Goal: Task Accomplishment & Management: Manage account settings

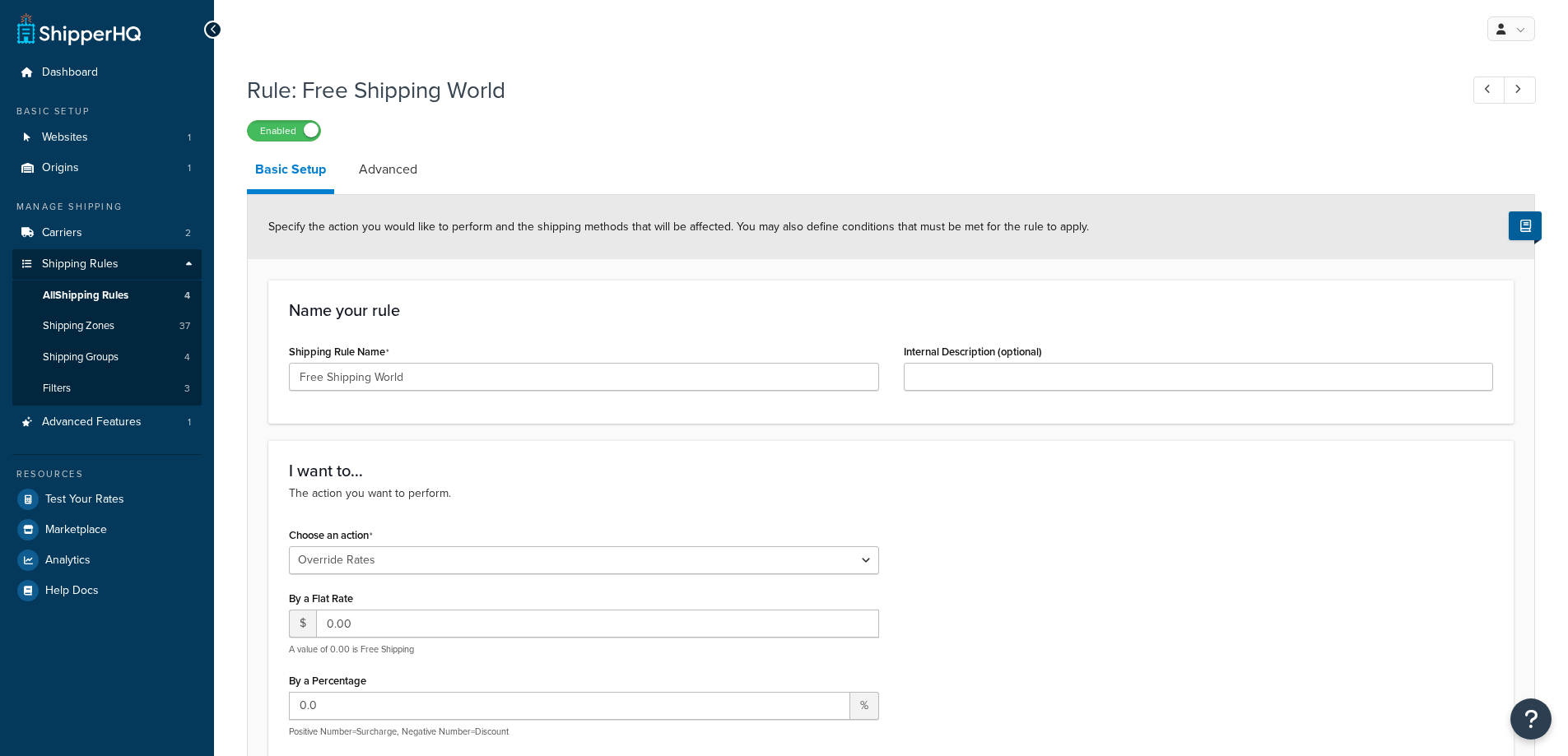
select select "OVERRIDE"
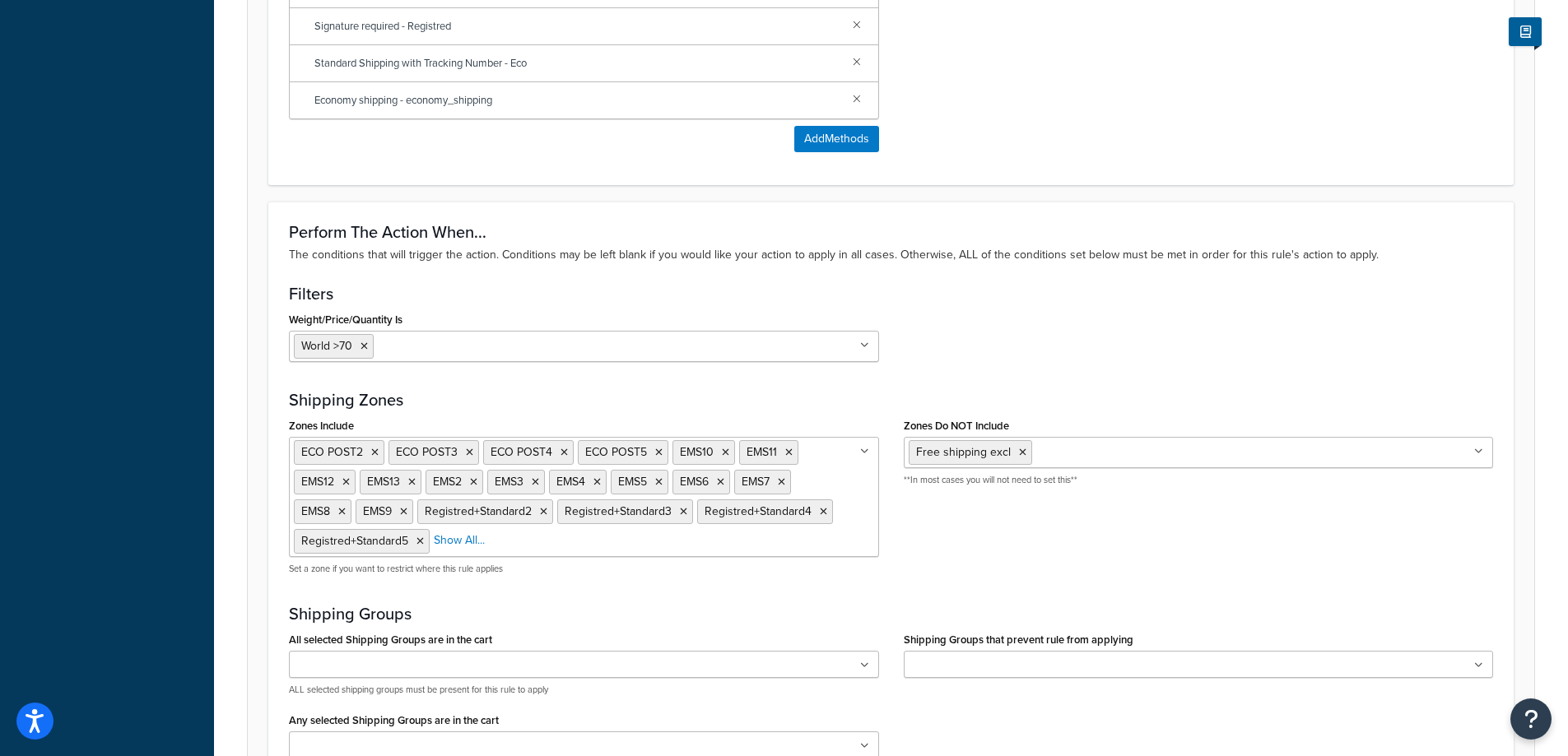
scroll to position [988, 0]
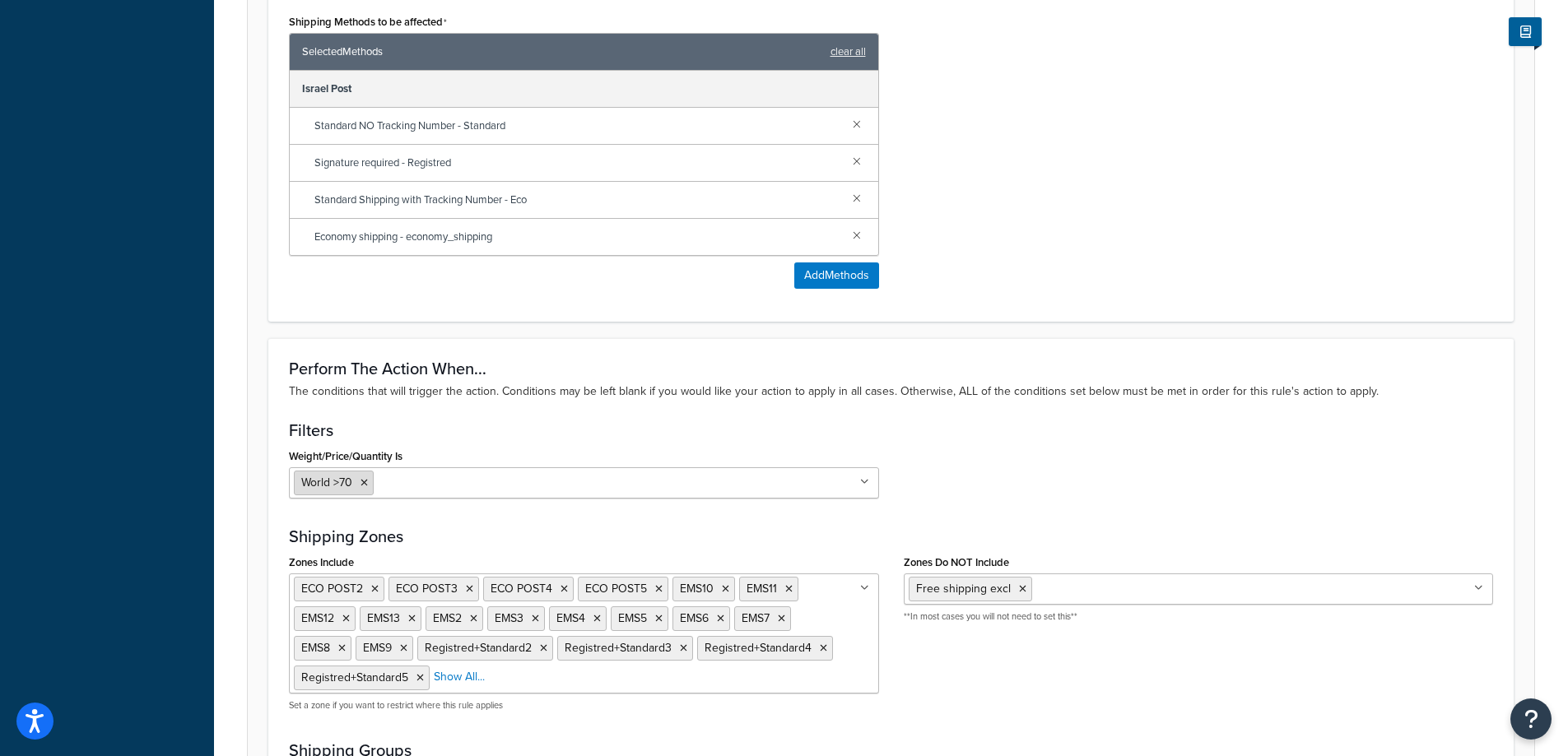
click at [343, 478] on span "World >70" at bounding box center [327, 482] width 51 height 17
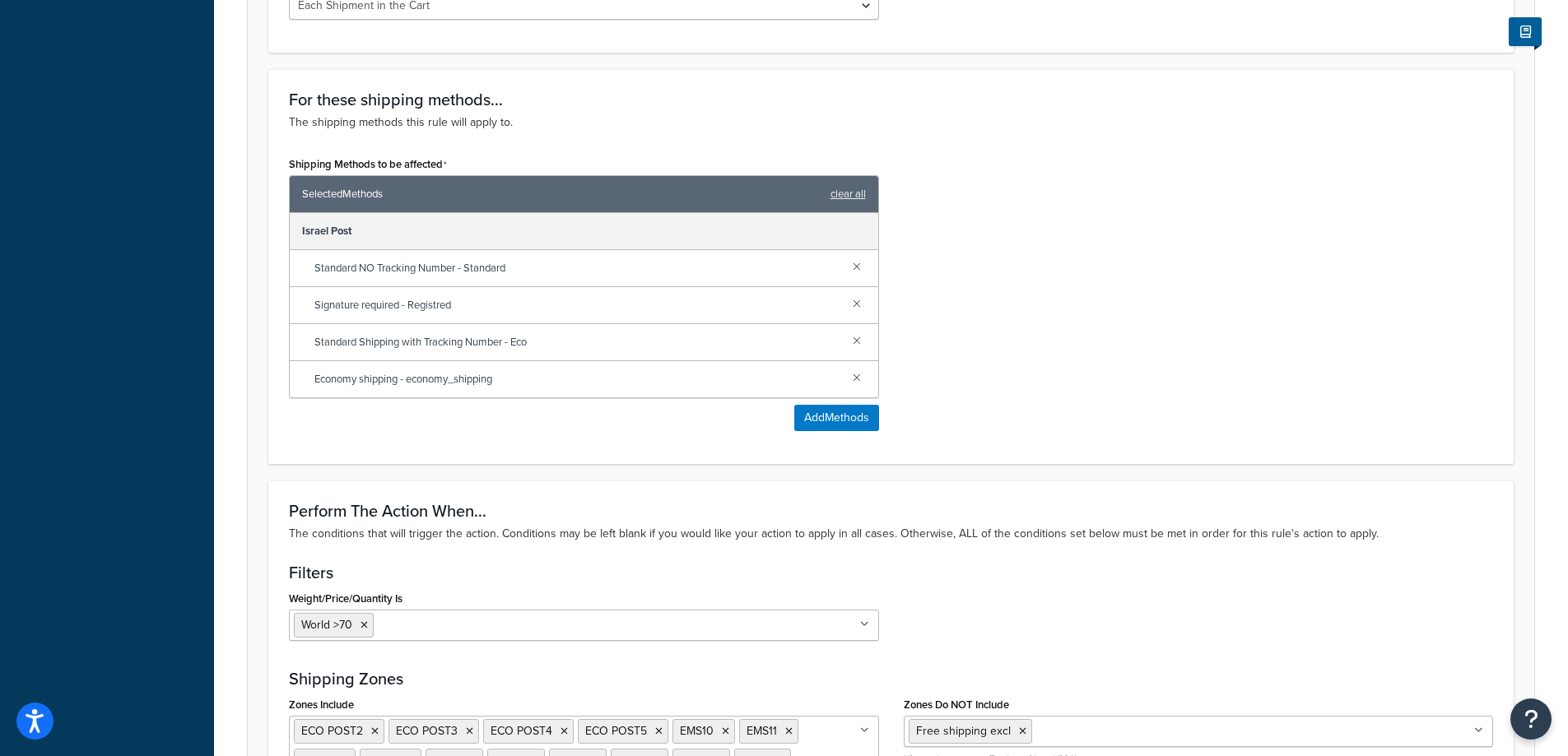
scroll to position [1152, 0]
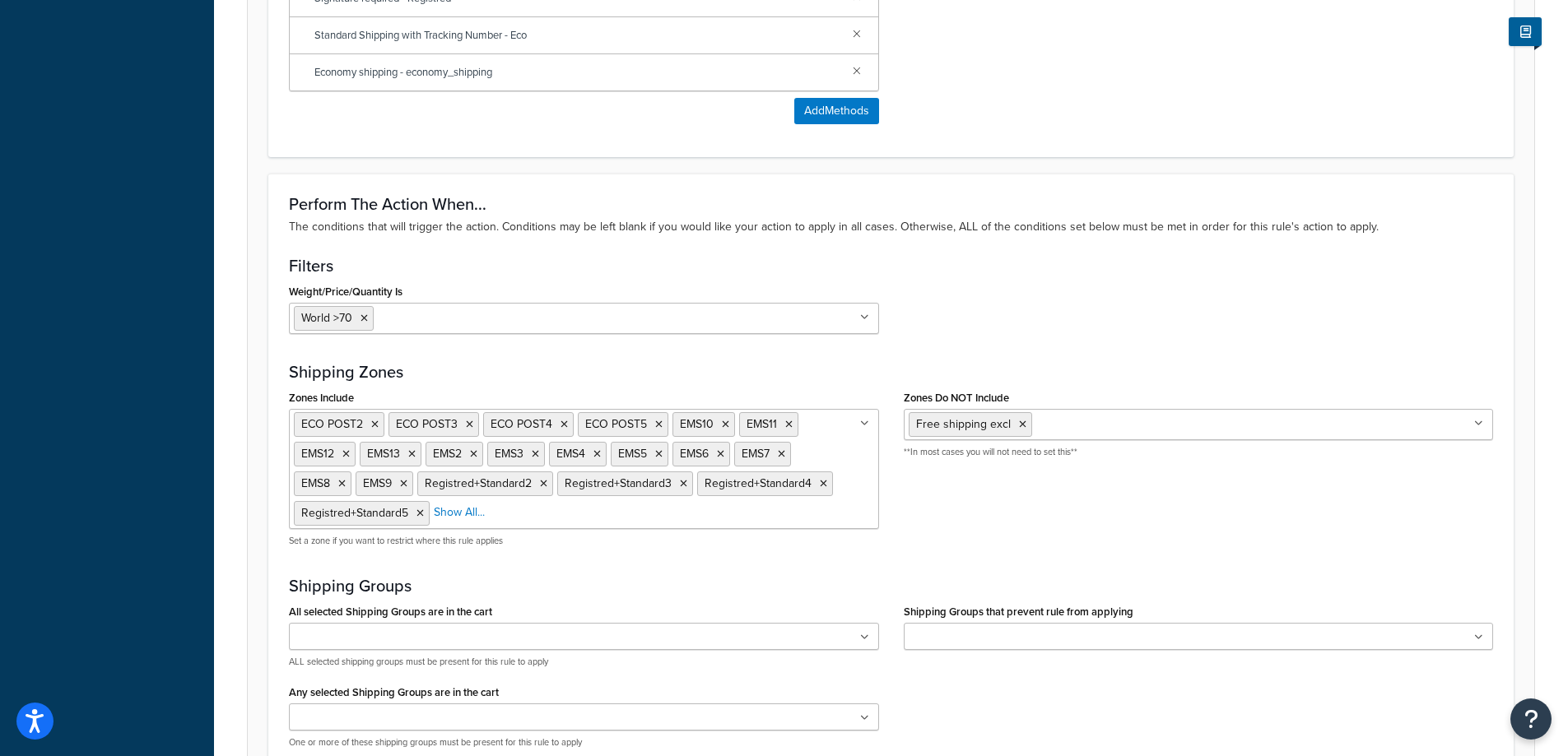
click at [545, 331] on ul "World >70" at bounding box center [584, 318] width 590 height 32
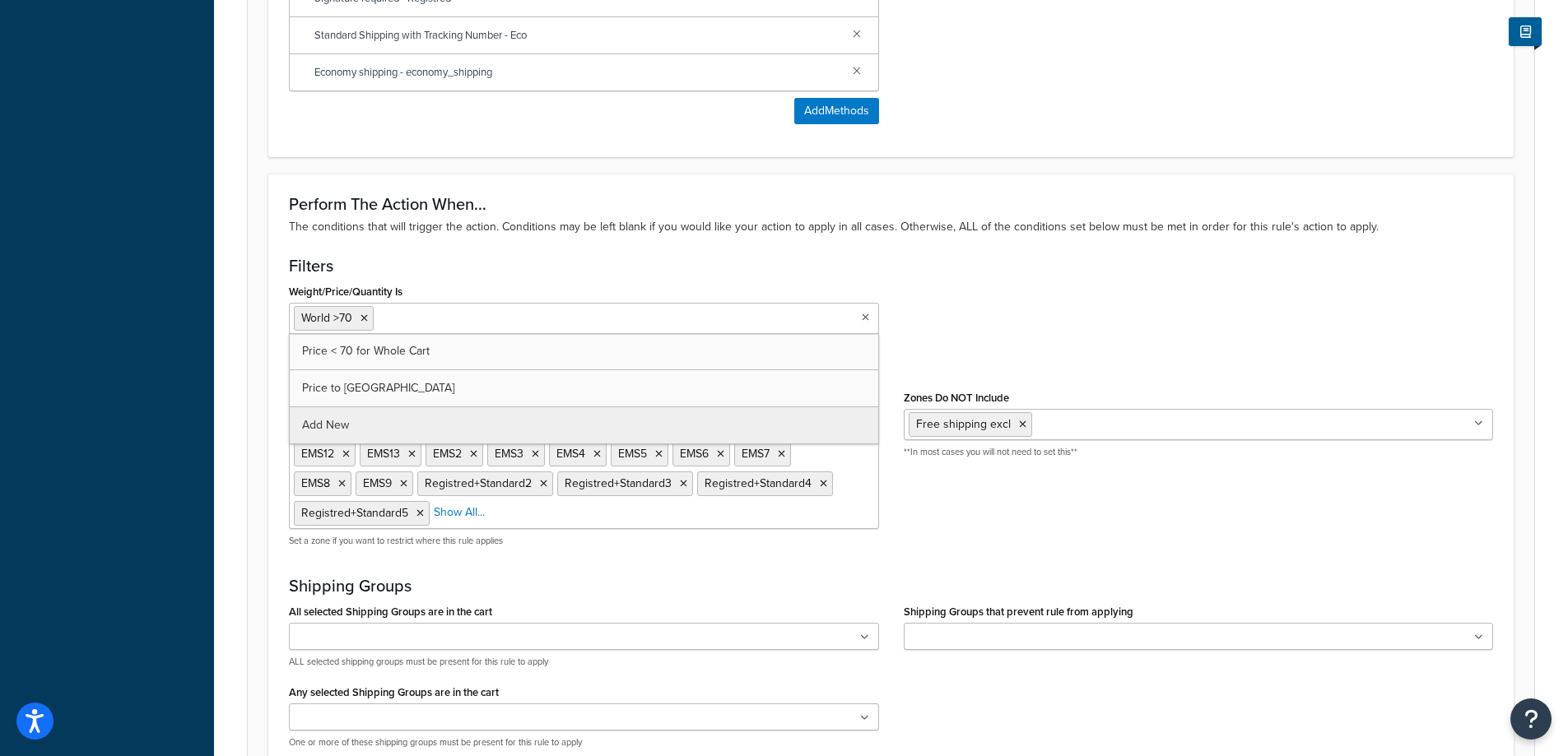
click at [541, 288] on div "Weight/Price/Quantity Is World >70 Price < 70 for Whole Cart Price to usa Add N…" at bounding box center [584, 307] width 590 height 54
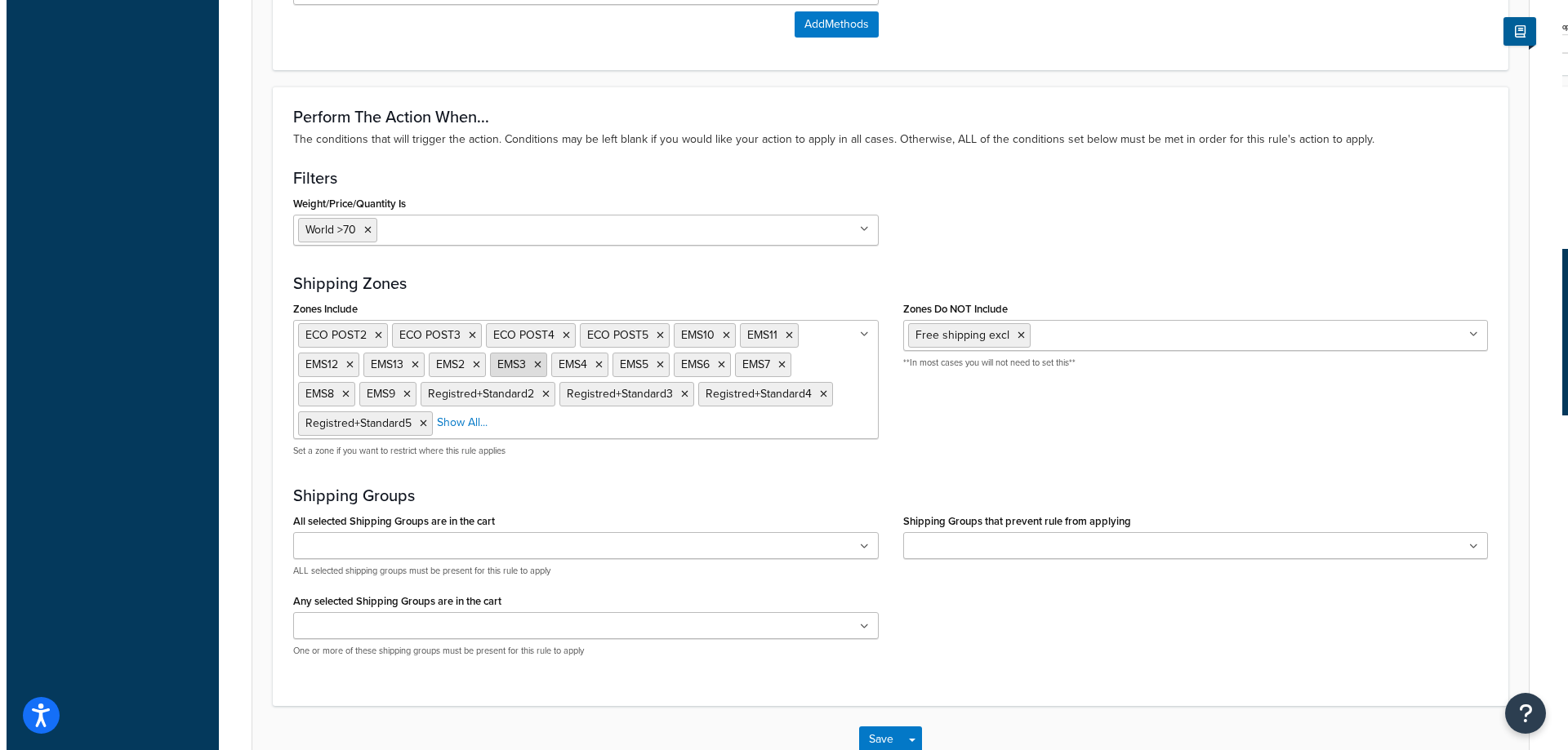
scroll to position [1334, 0]
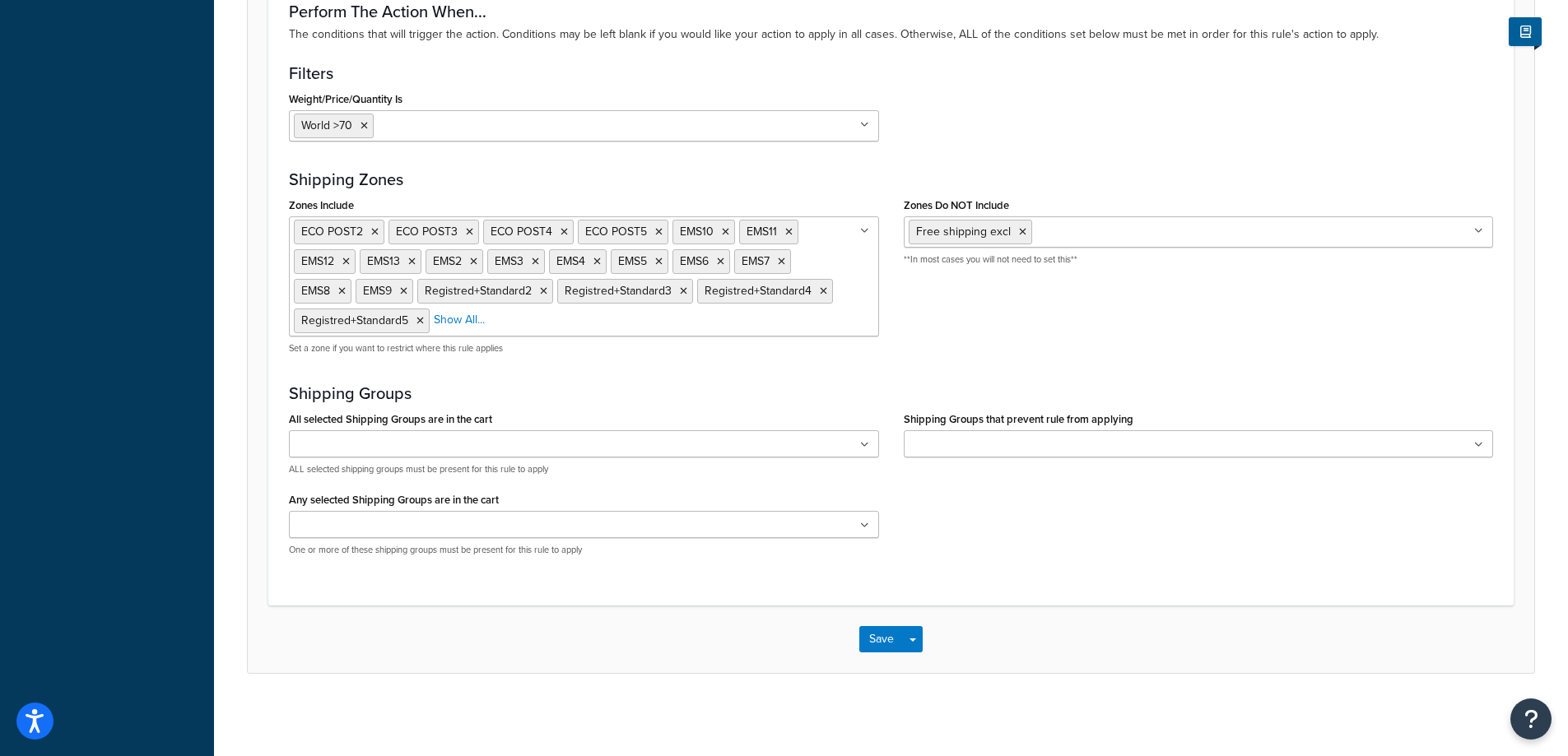
click at [466, 118] on input "Weight/Price/Quantity Is" at bounding box center [451, 125] width 146 height 18
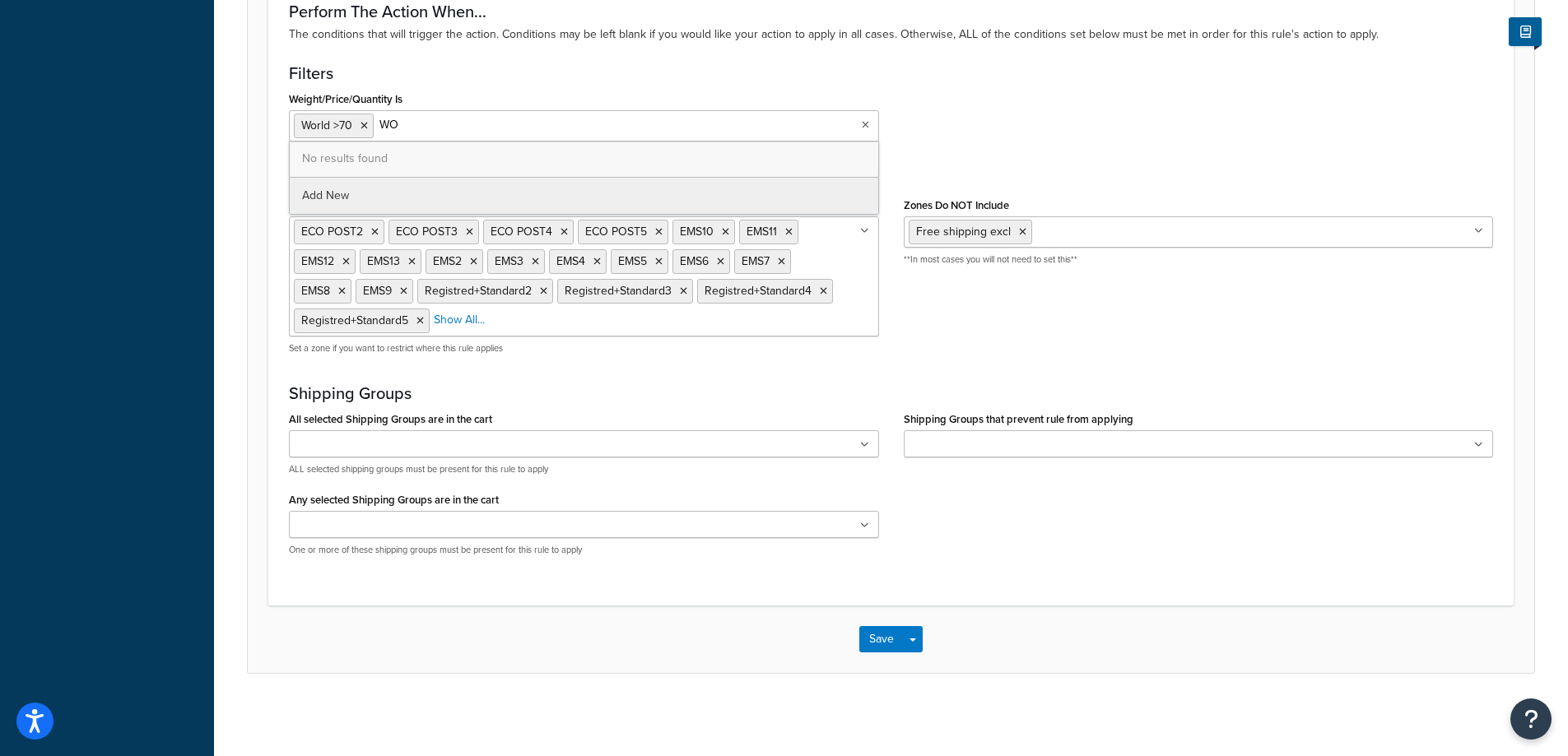
type input "W"
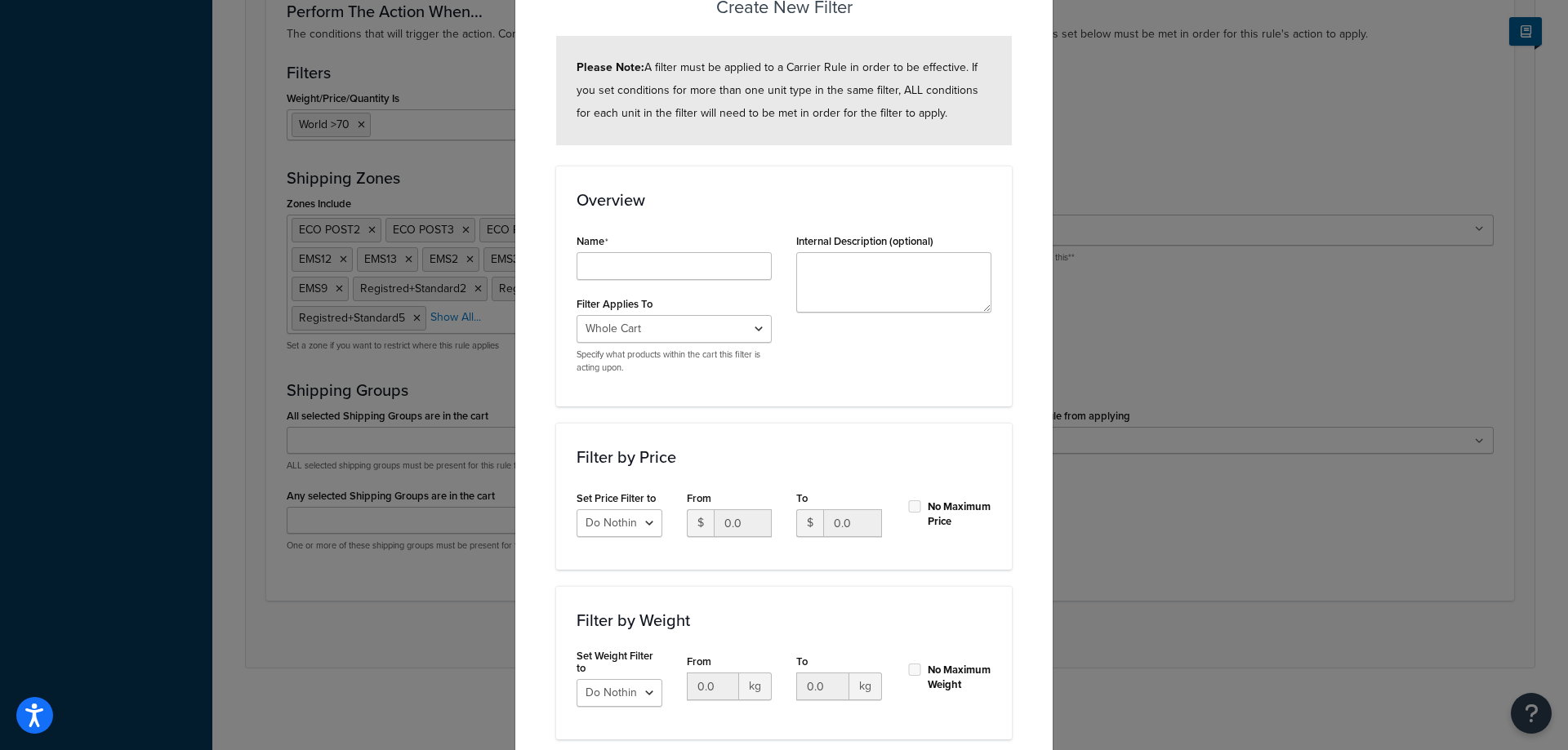
scroll to position [163, 0]
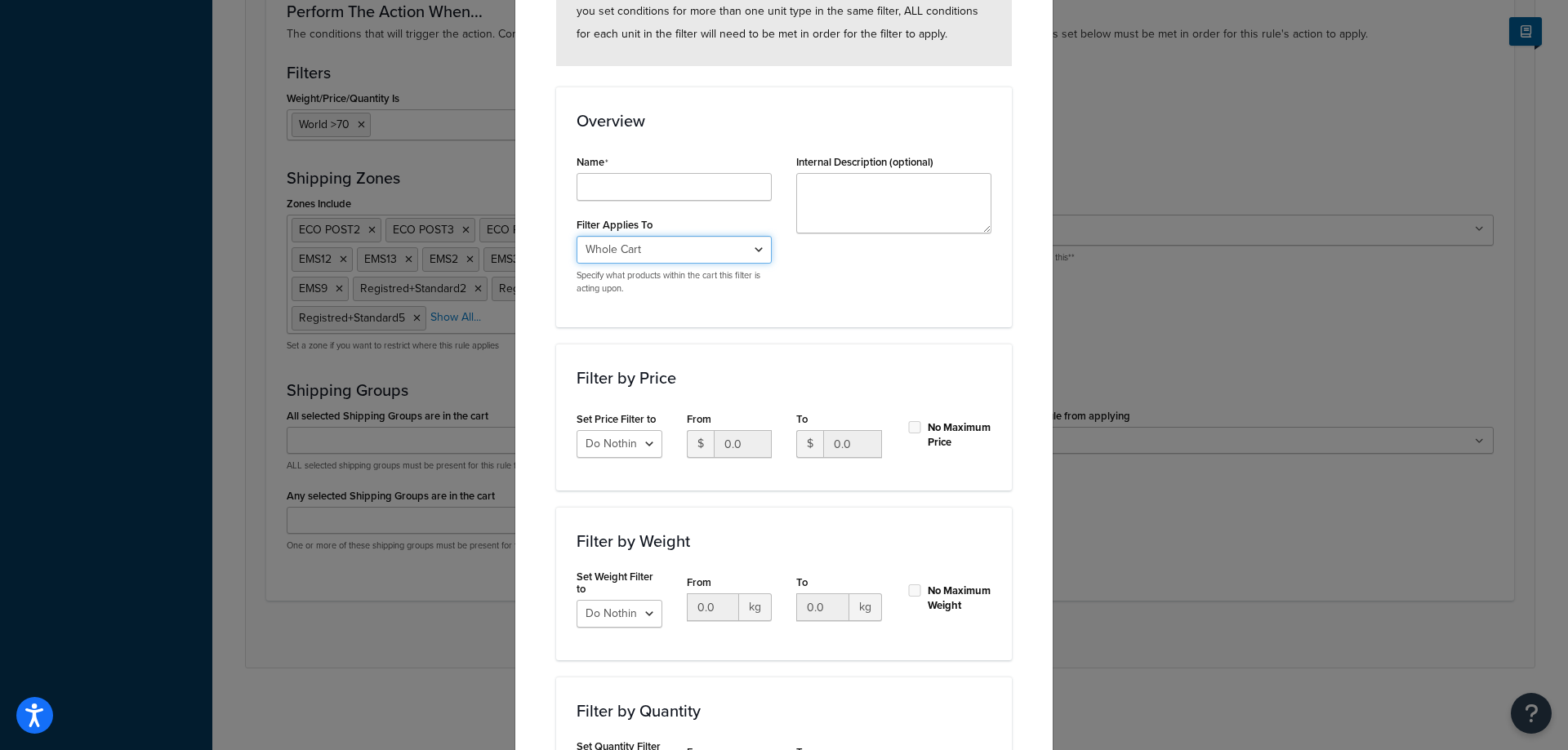
click at [728, 249] on select "Whole Cart Everything in Shipping Group Everything at Origin Each Item within S…" at bounding box center [673, 249] width 195 height 28
drag, startPoint x: 731, startPoint y: 254, endPoint x: 819, endPoint y: 211, distance: 97.9
click at [731, 255] on select "Whole Cart Everything in Shipping Group Everything at Origin Each Item within S…" at bounding box center [673, 249] width 195 height 28
click at [1238, 406] on div "Create New Filter Please Note: A filter must be applied to a Carrier Rule in or…" at bounding box center [784, 375] width 1568 height 750
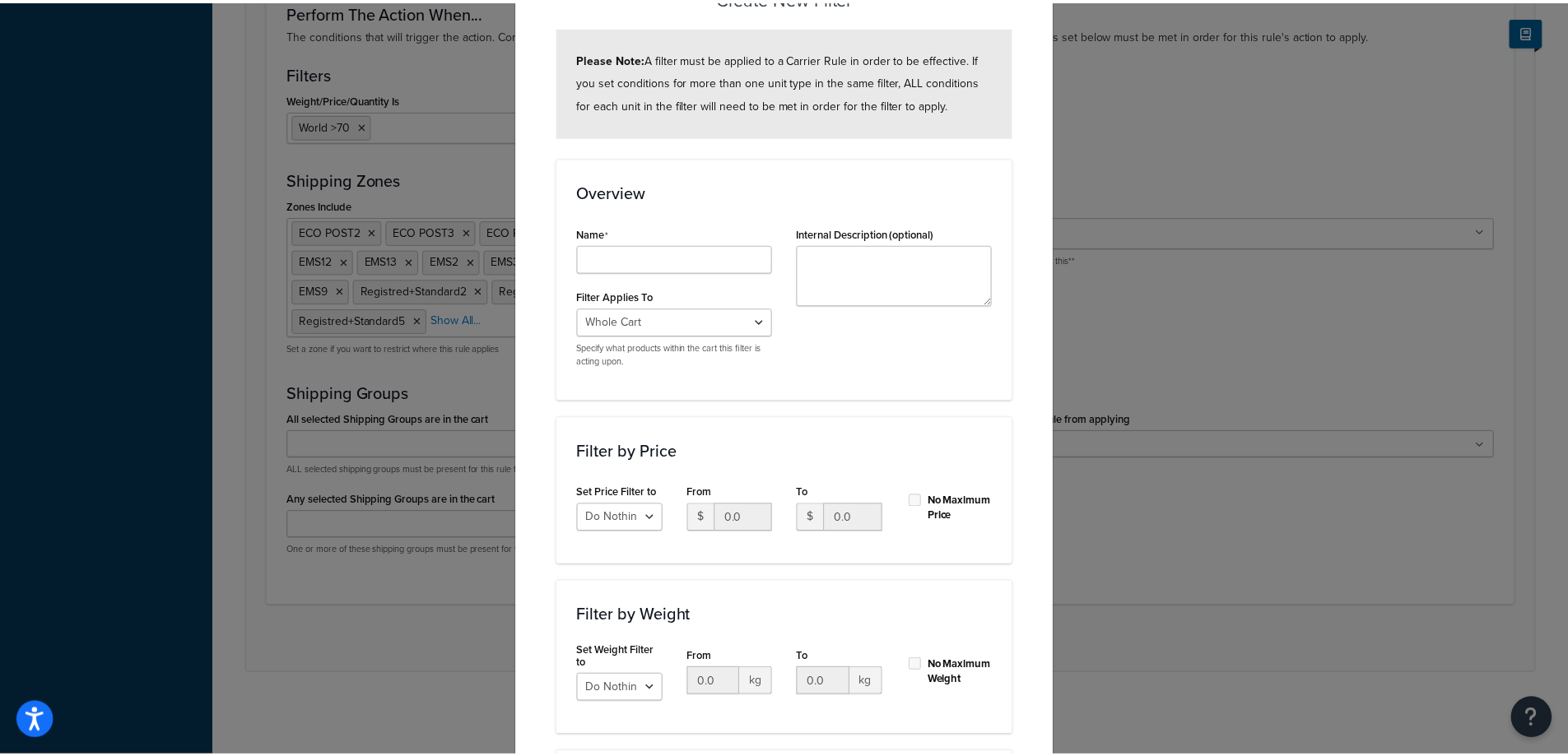
scroll to position [0, 0]
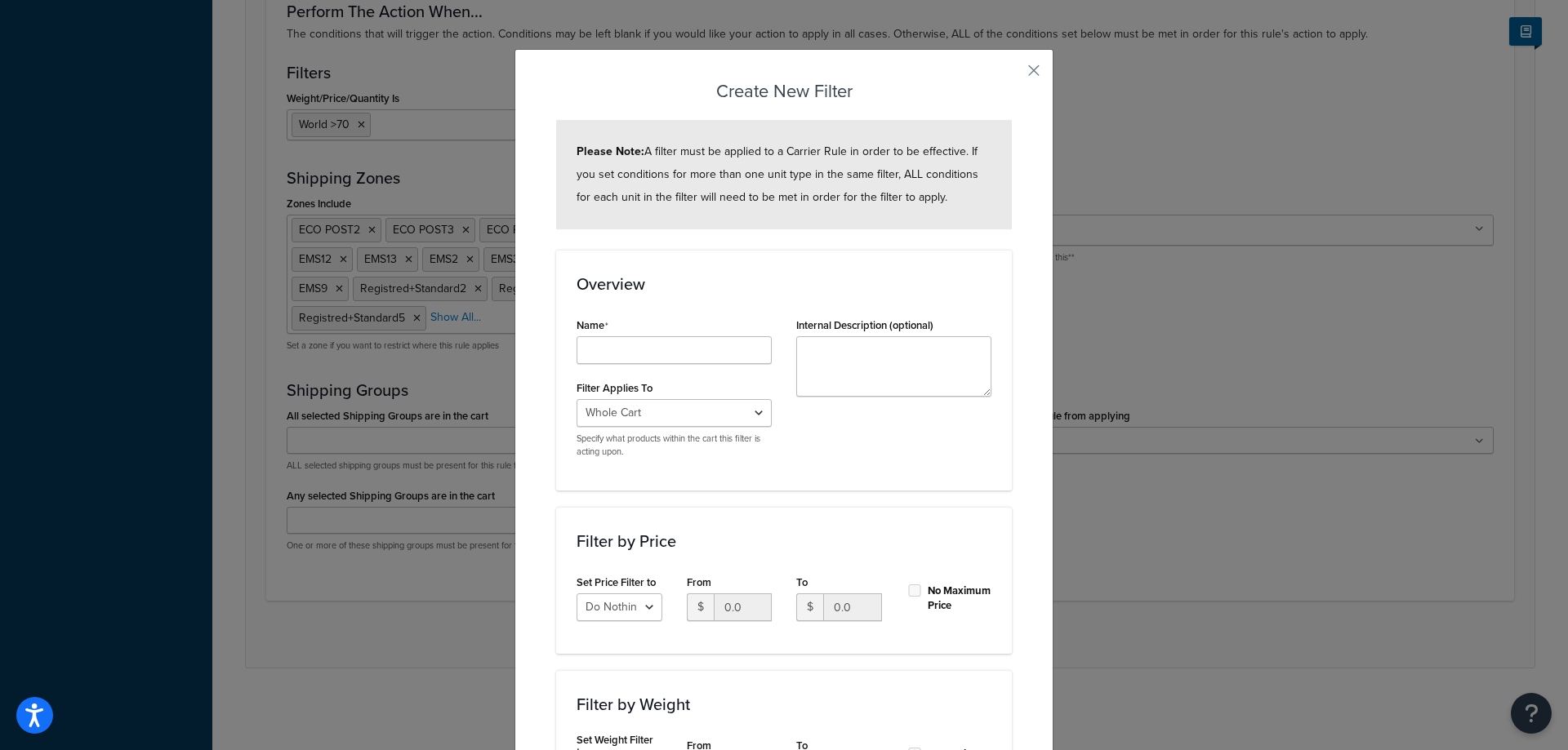
click at [1035, 73] on div "Create New Filter Please Note: A filter must be applied to a Carrier Rule in or…" at bounding box center [784, 571] width 539 height 1045
drag, startPoint x: 1027, startPoint y: 73, endPoint x: 1019, endPoint y: 74, distance: 8.1
click at [1012, 74] on button "button" at bounding box center [1010, 76] width 4 height 4
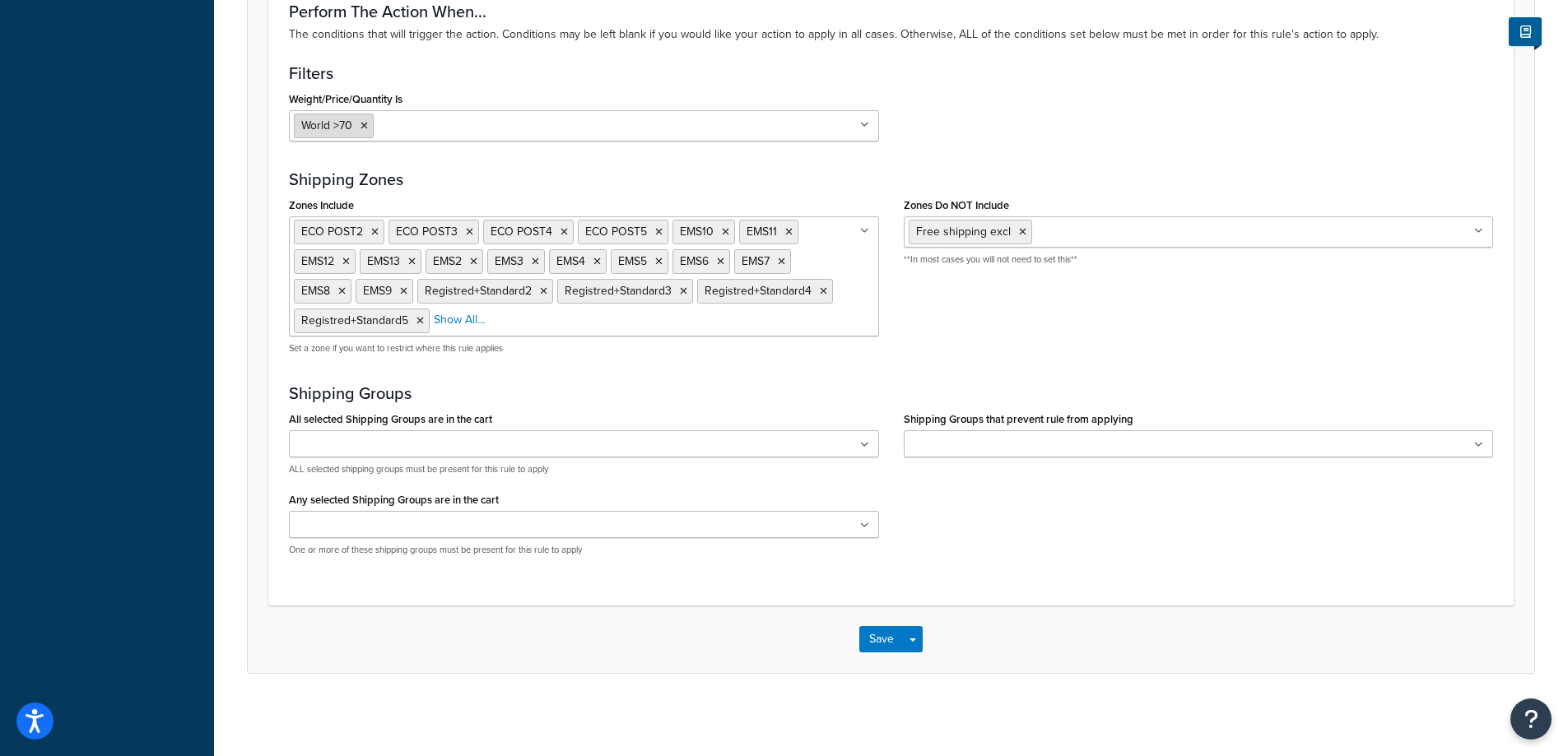
click at [331, 134] on li "World >70" at bounding box center [334, 126] width 80 height 24
click at [332, 133] on span "World >70" at bounding box center [327, 125] width 51 height 17
click at [870, 132] on ul "World >70" at bounding box center [584, 126] width 590 height 32
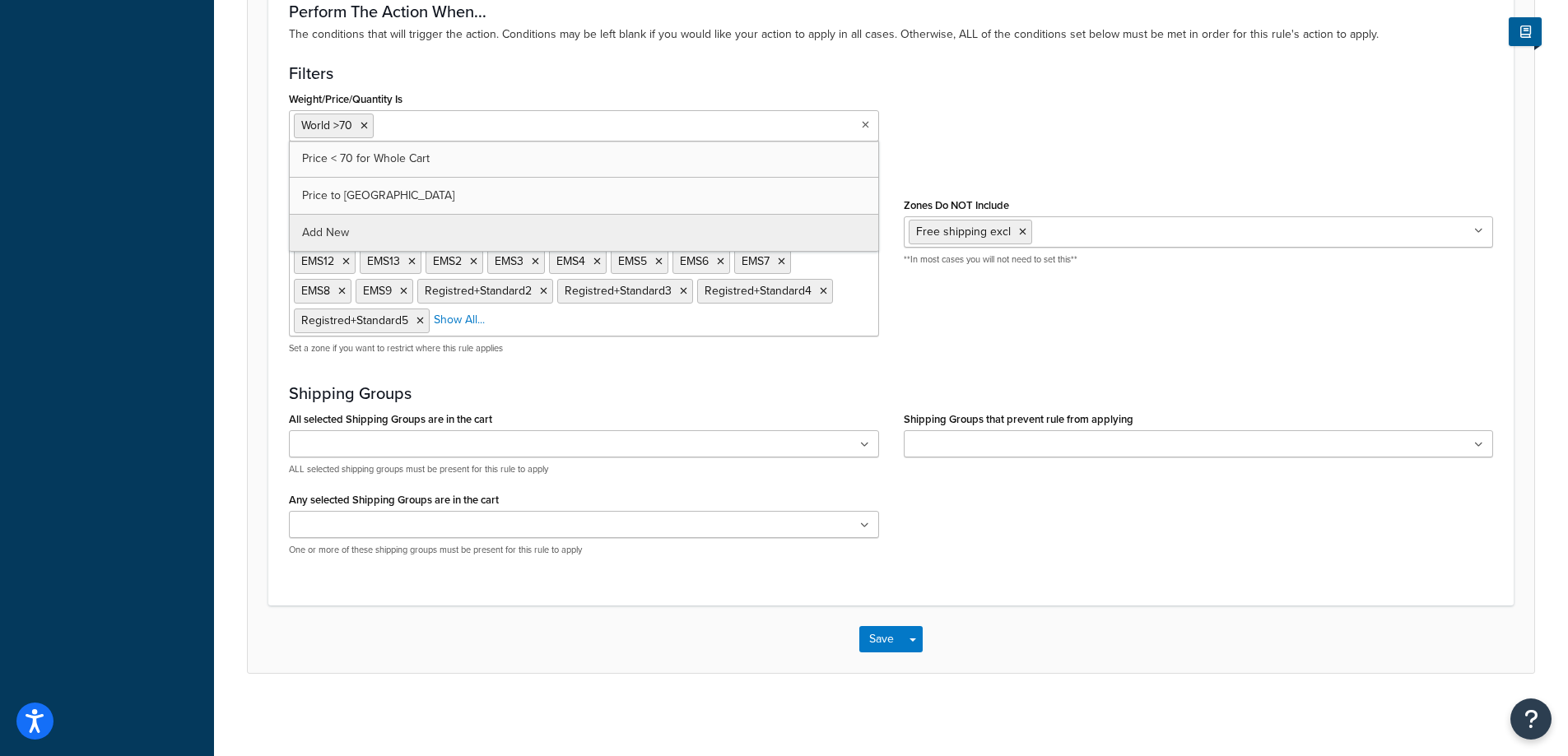
click at [869, 131] on ul "World >70" at bounding box center [584, 126] width 590 height 32
click at [979, 128] on div "Weight/Price/Quantity Is World >70 Price < 70 for Whole Cart Price to usa Add N…" at bounding box center [891, 120] width 1229 height 67
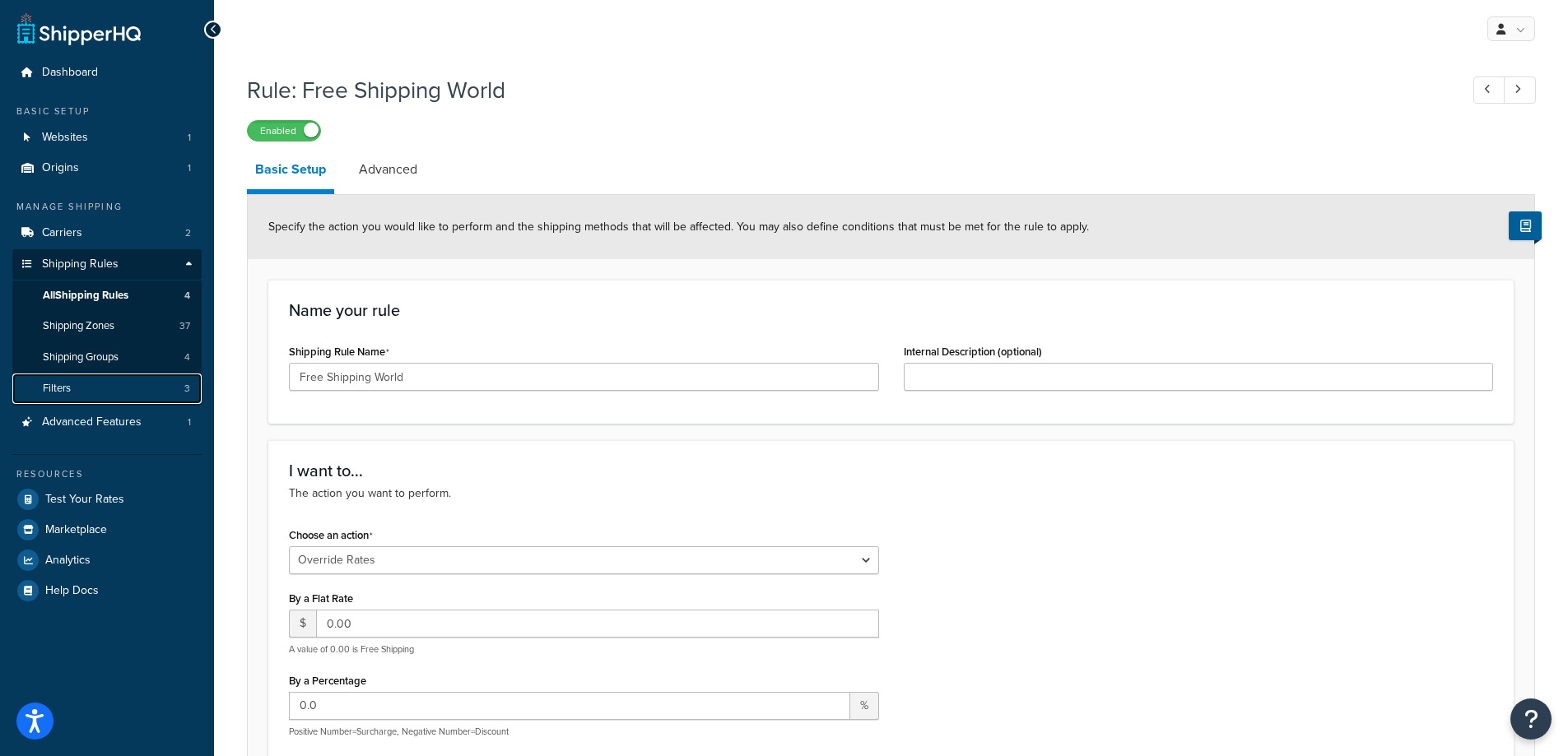
click at [159, 378] on link "Filters 3" at bounding box center [107, 389] width 189 height 31
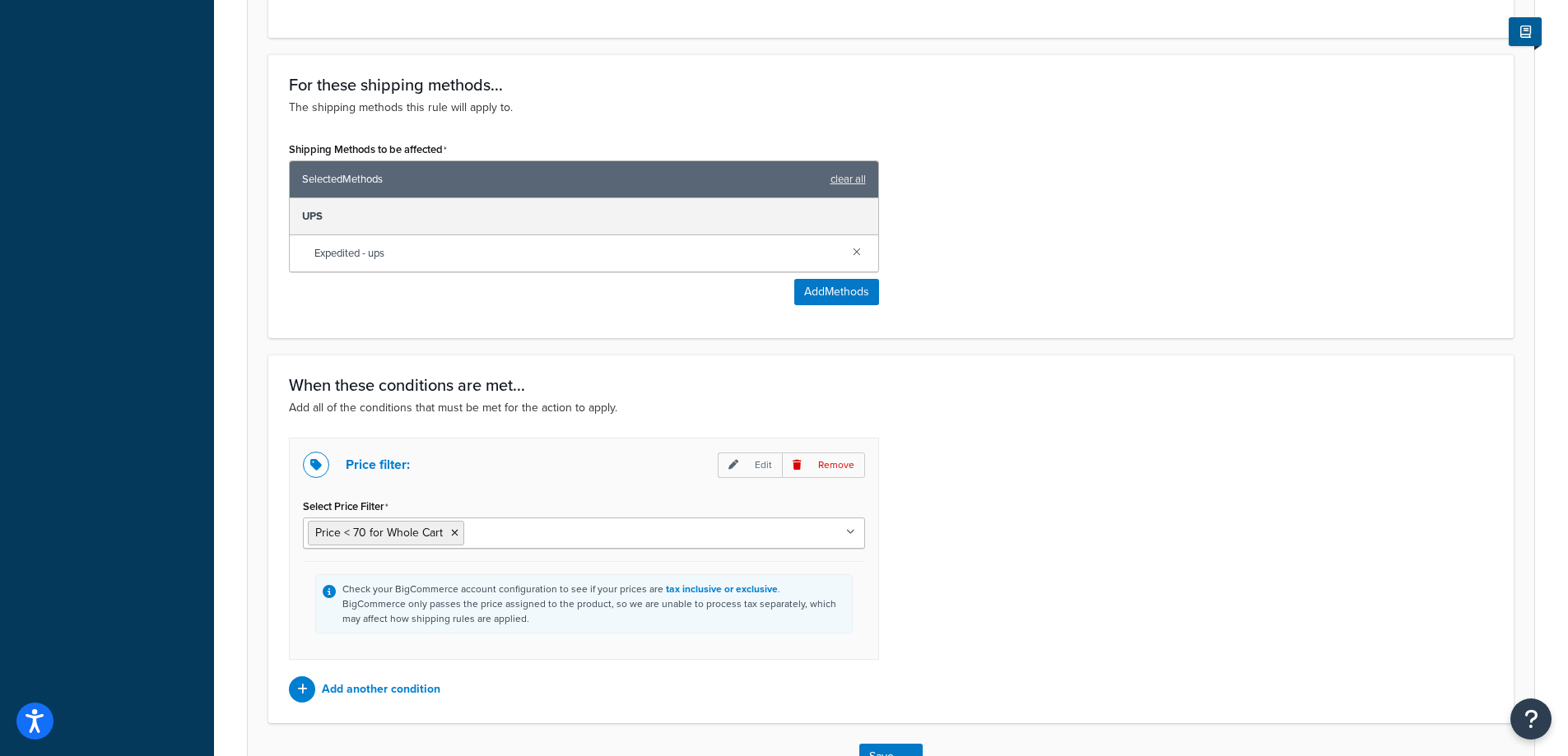
scroll to position [738, 0]
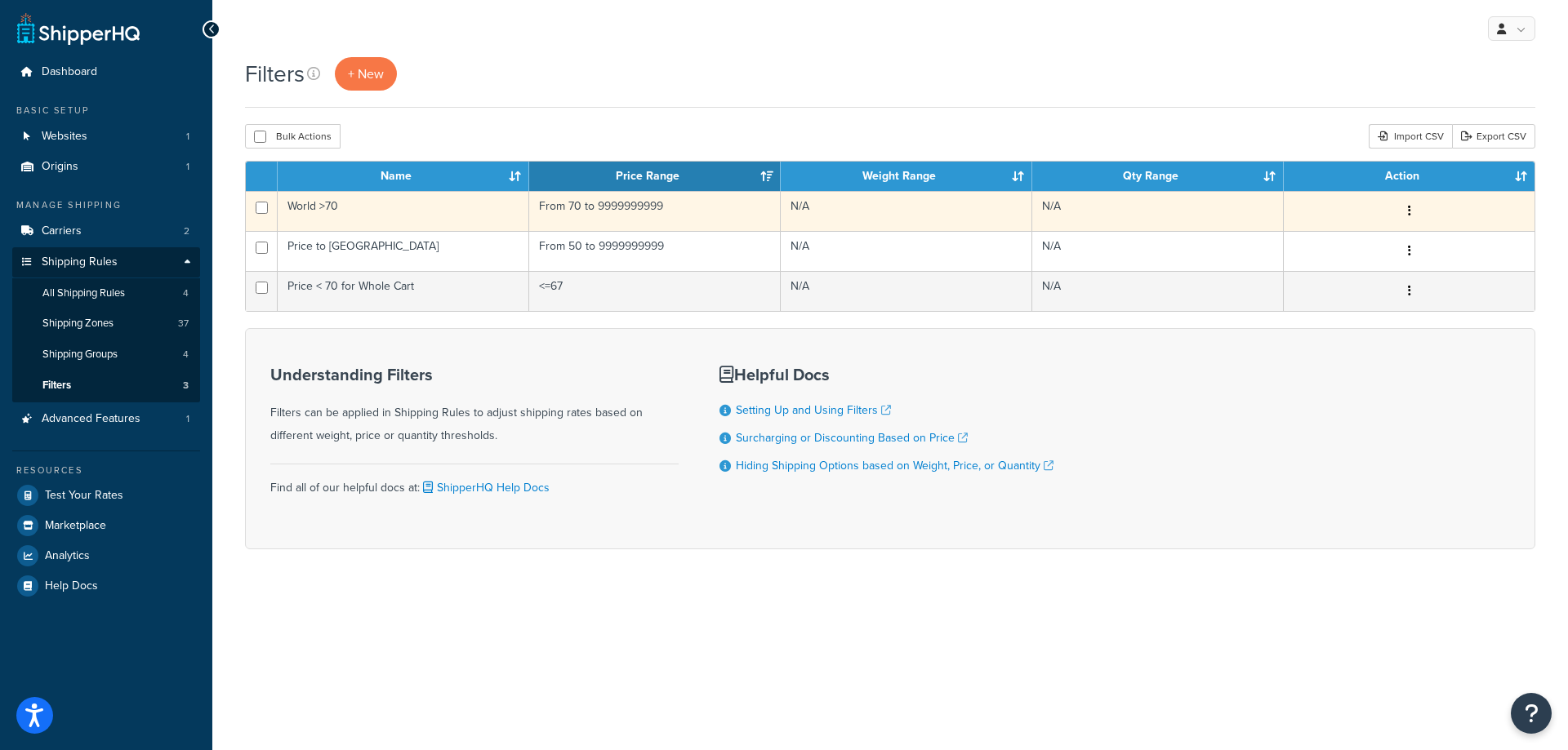
click at [1415, 212] on button "button" at bounding box center [1409, 211] width 22 height 26
click at [1174, 247] on link "Edit" at bounding box center [1161, 243] width 129 height 33
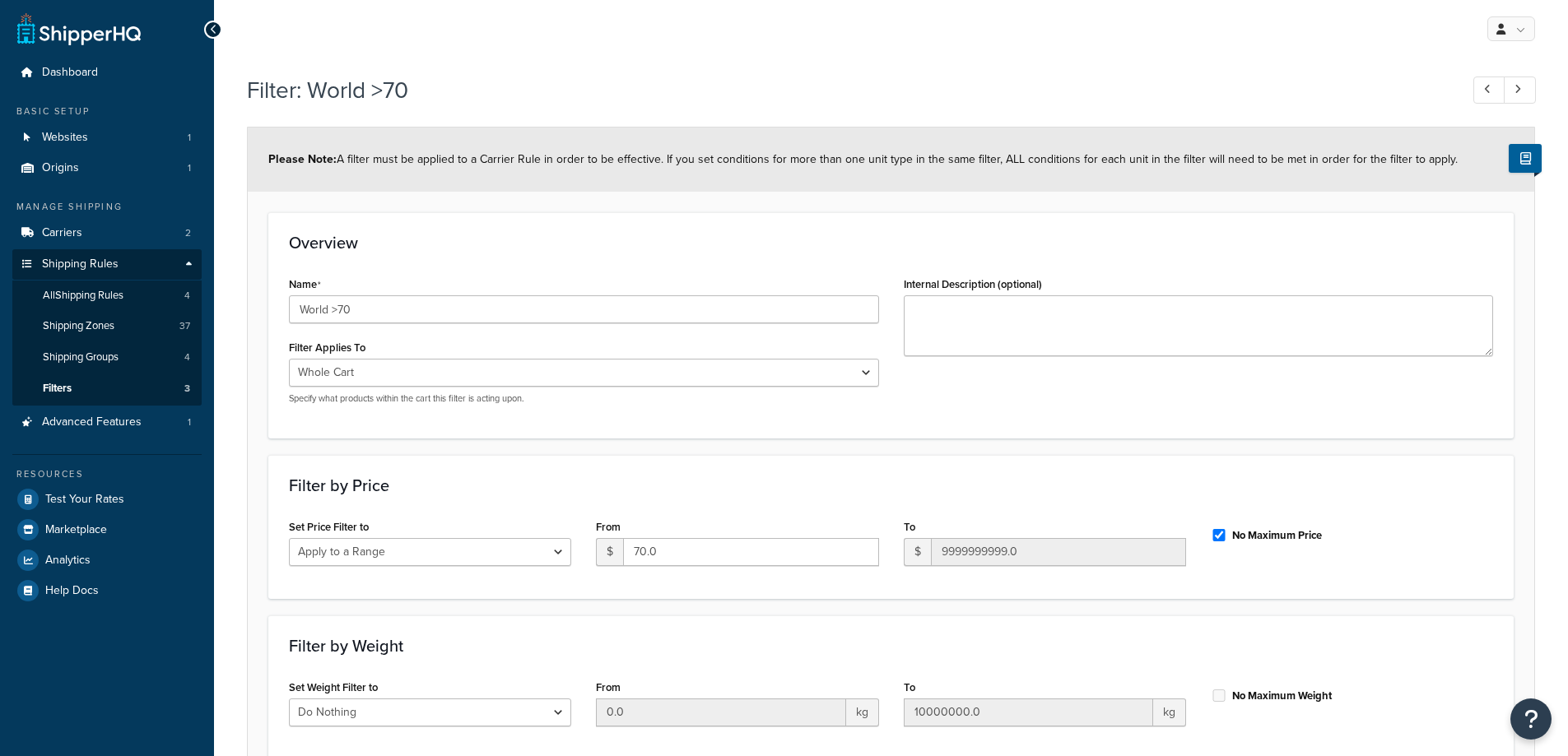
select select "range"
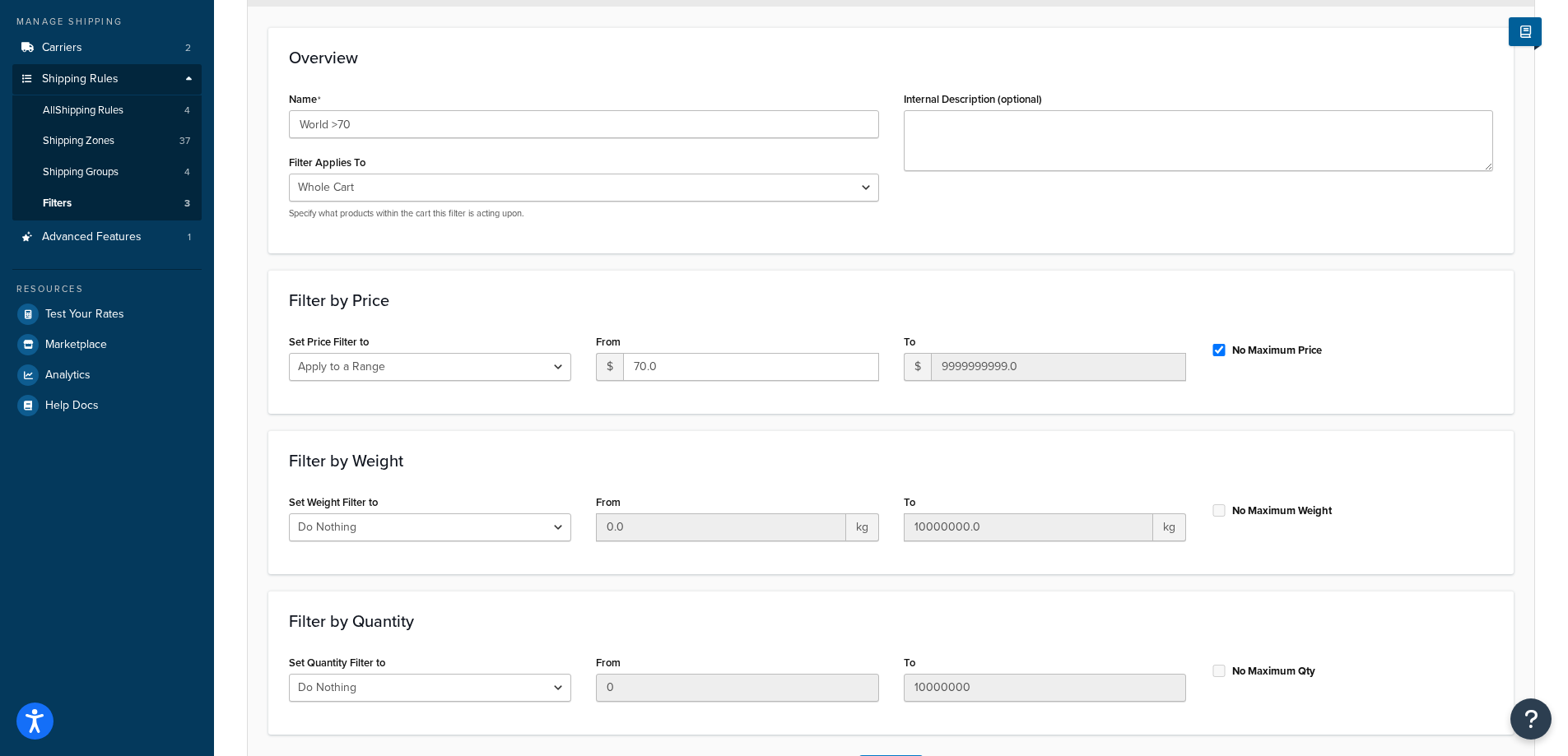
scroll to position [82, 0]
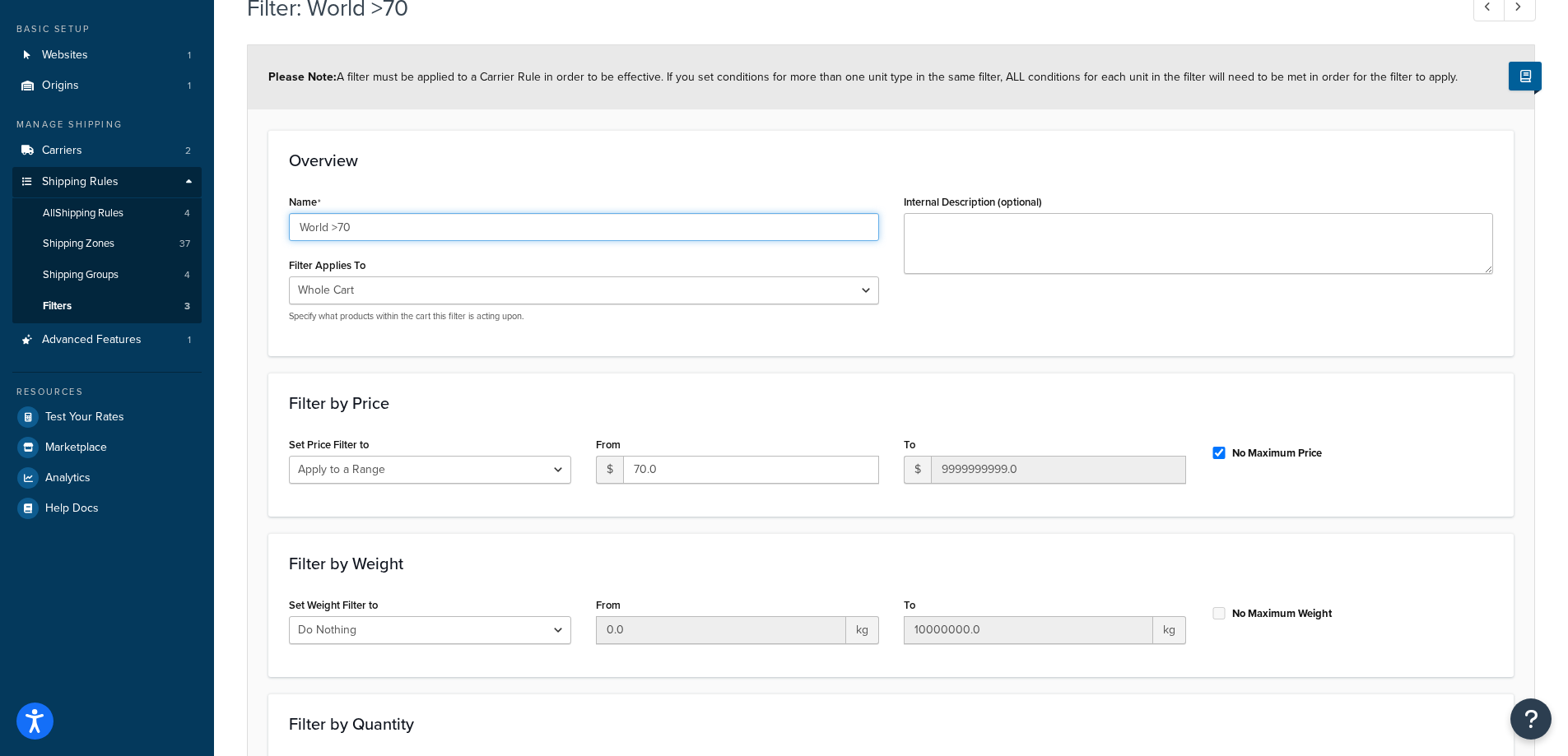
click at [423, 226] on input "World >70" at bounding box center [584, 227] width 590 height 28
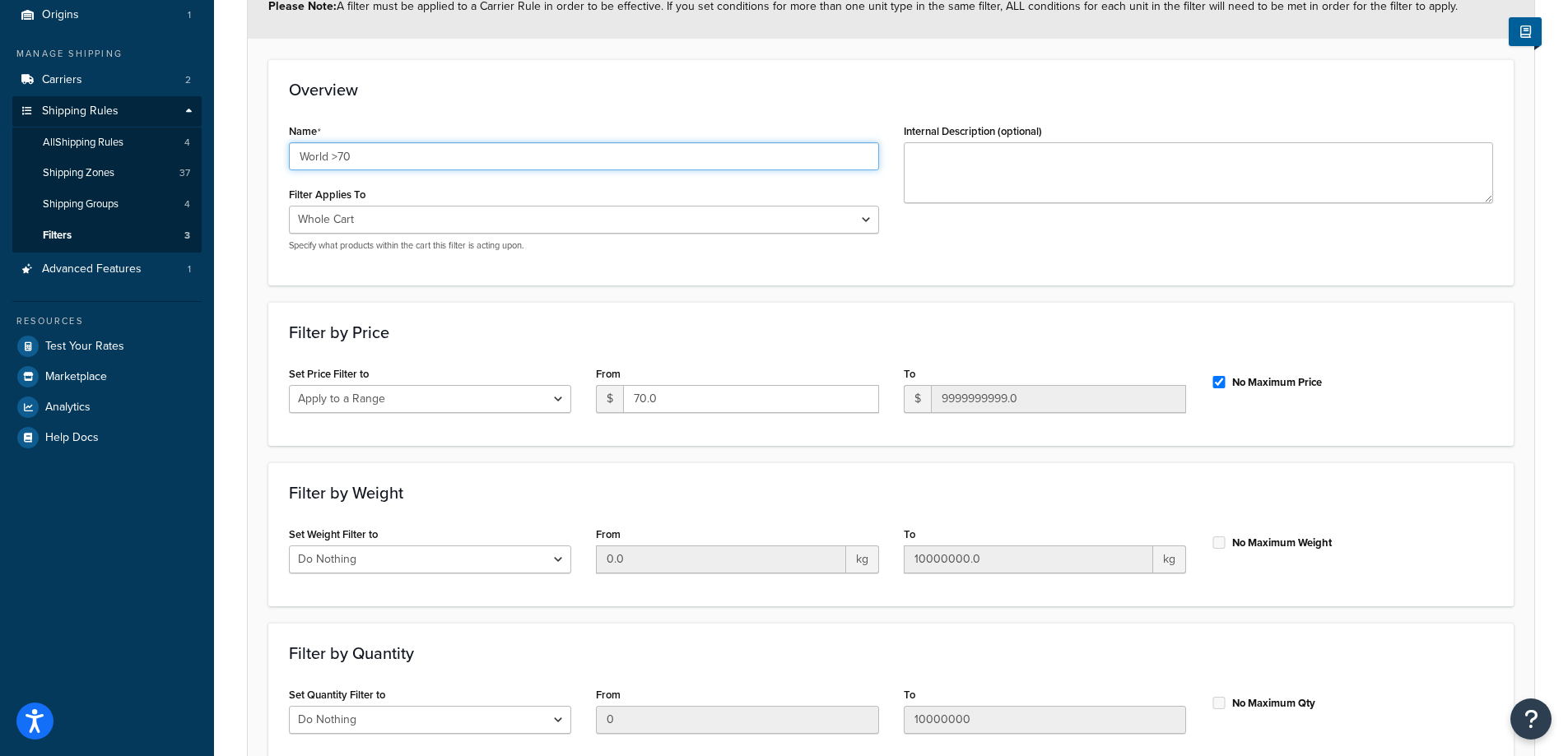
scroll to position [151, 0]
type input "World >100"
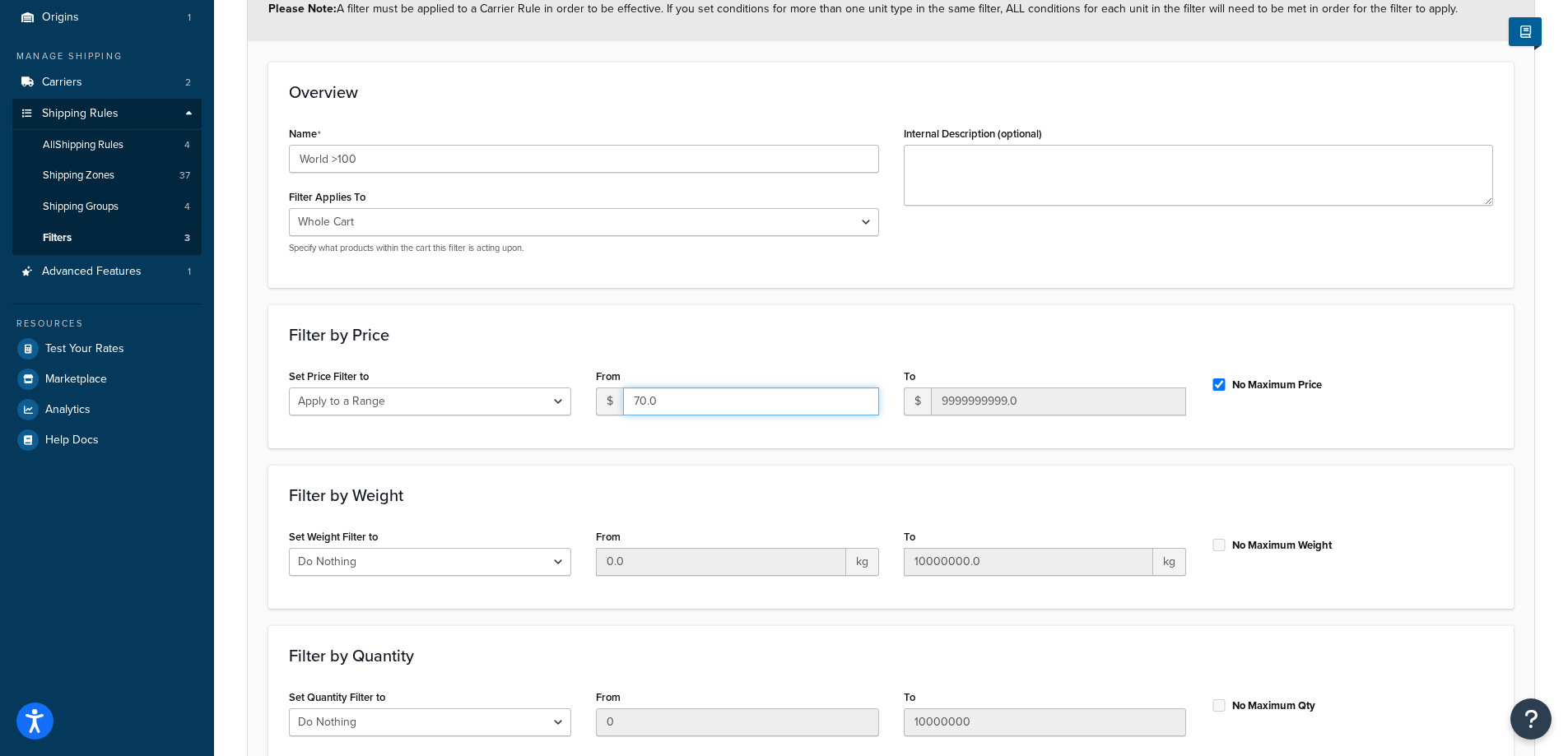
click at [689, 404] on input "70.0" at bounding box center [751, 402] width 255 height 28
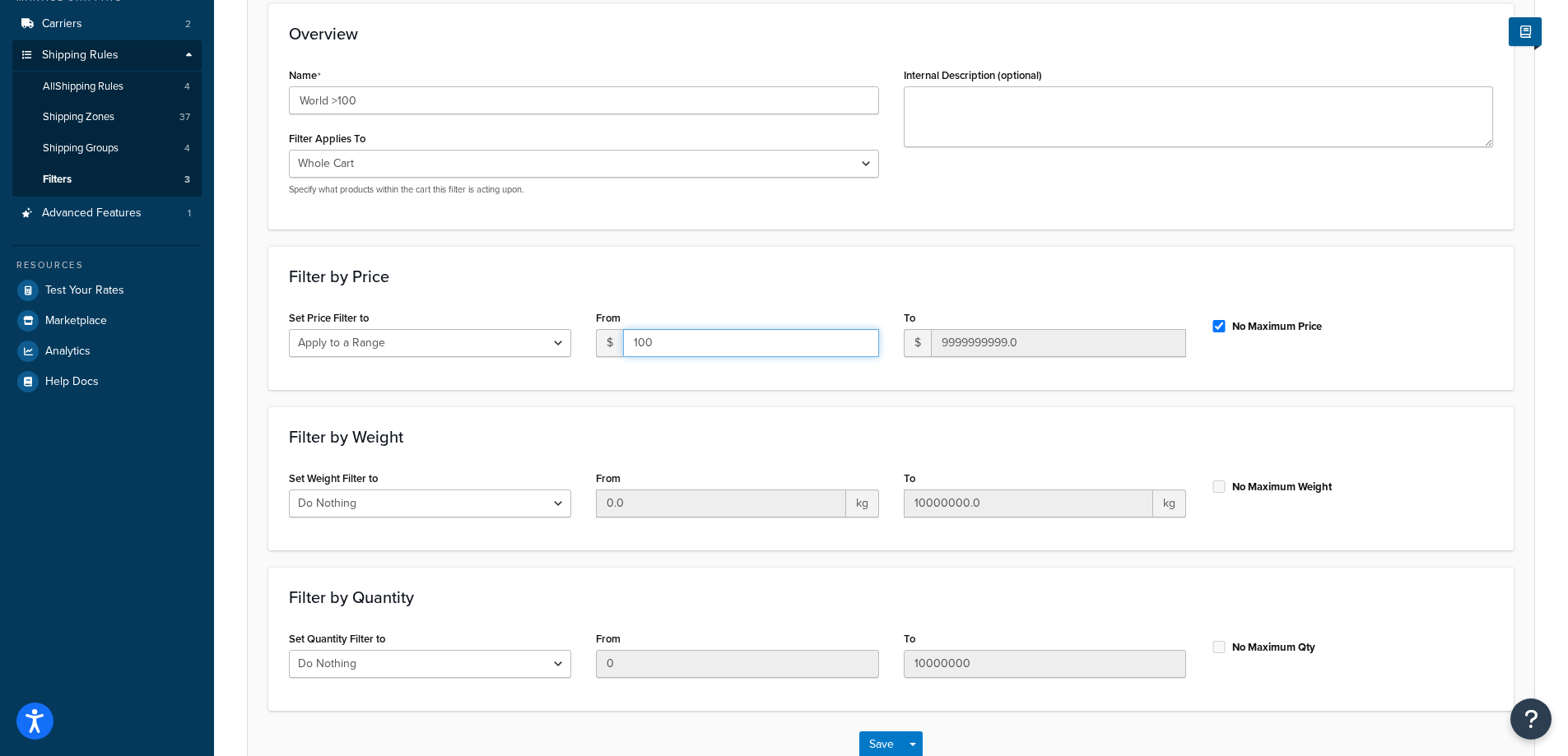
scroll to position [315, 0]
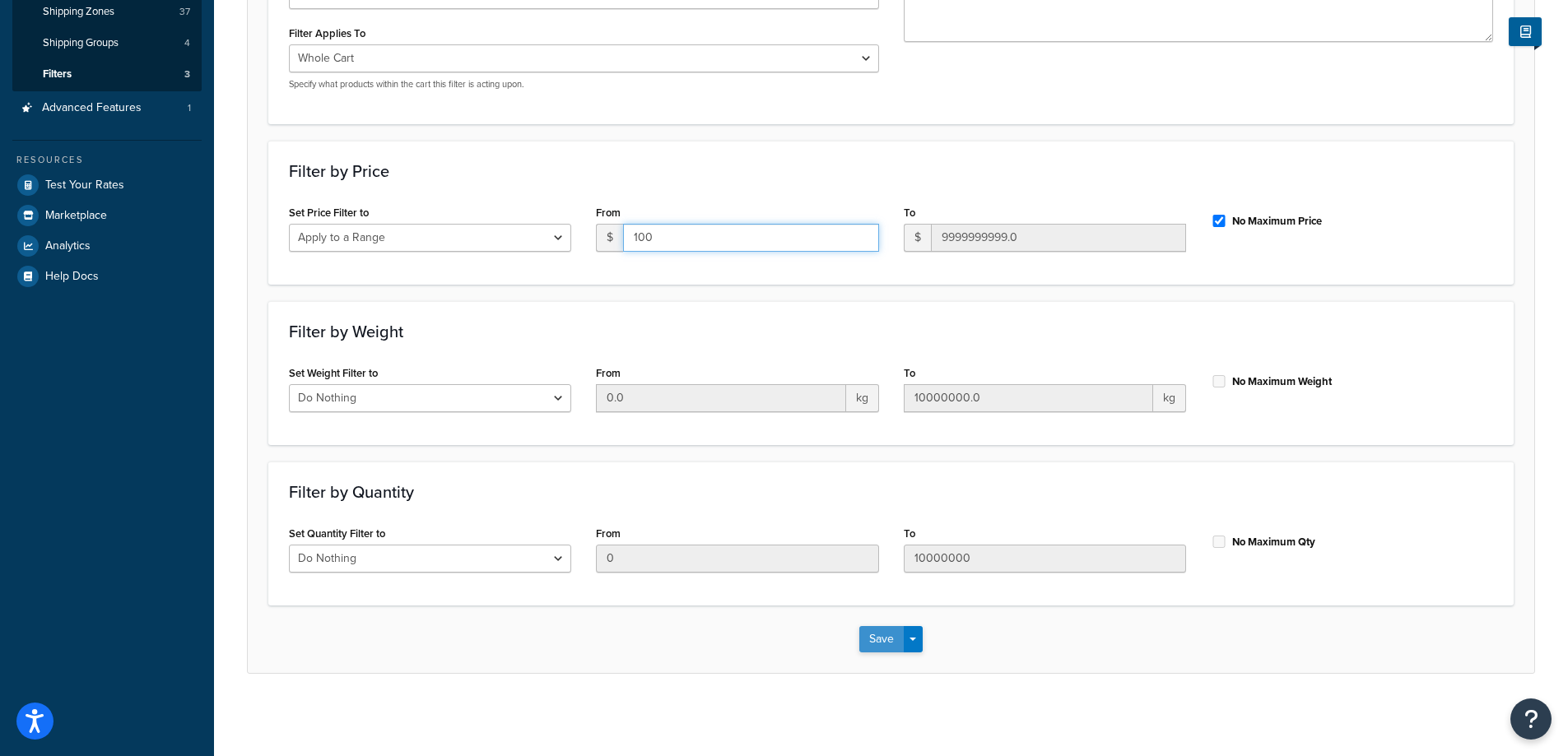
type input "100"
click at [883, 635] on button "Save" at bounding box center [881, 638] width 44 height 26
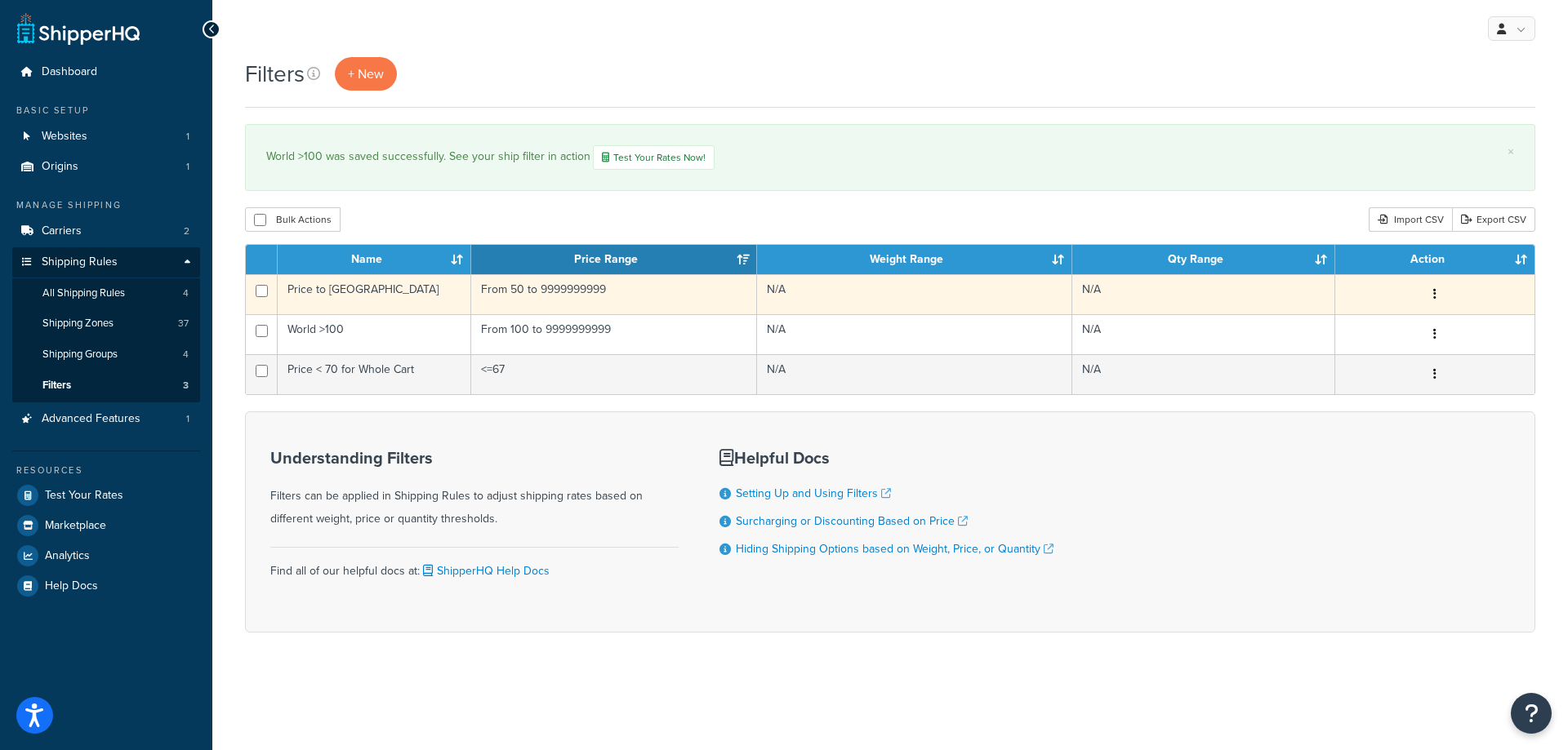
click at [531, 284] on td "From 50 to 9999999999" at bounding box center [614, 294] width 285 height 40
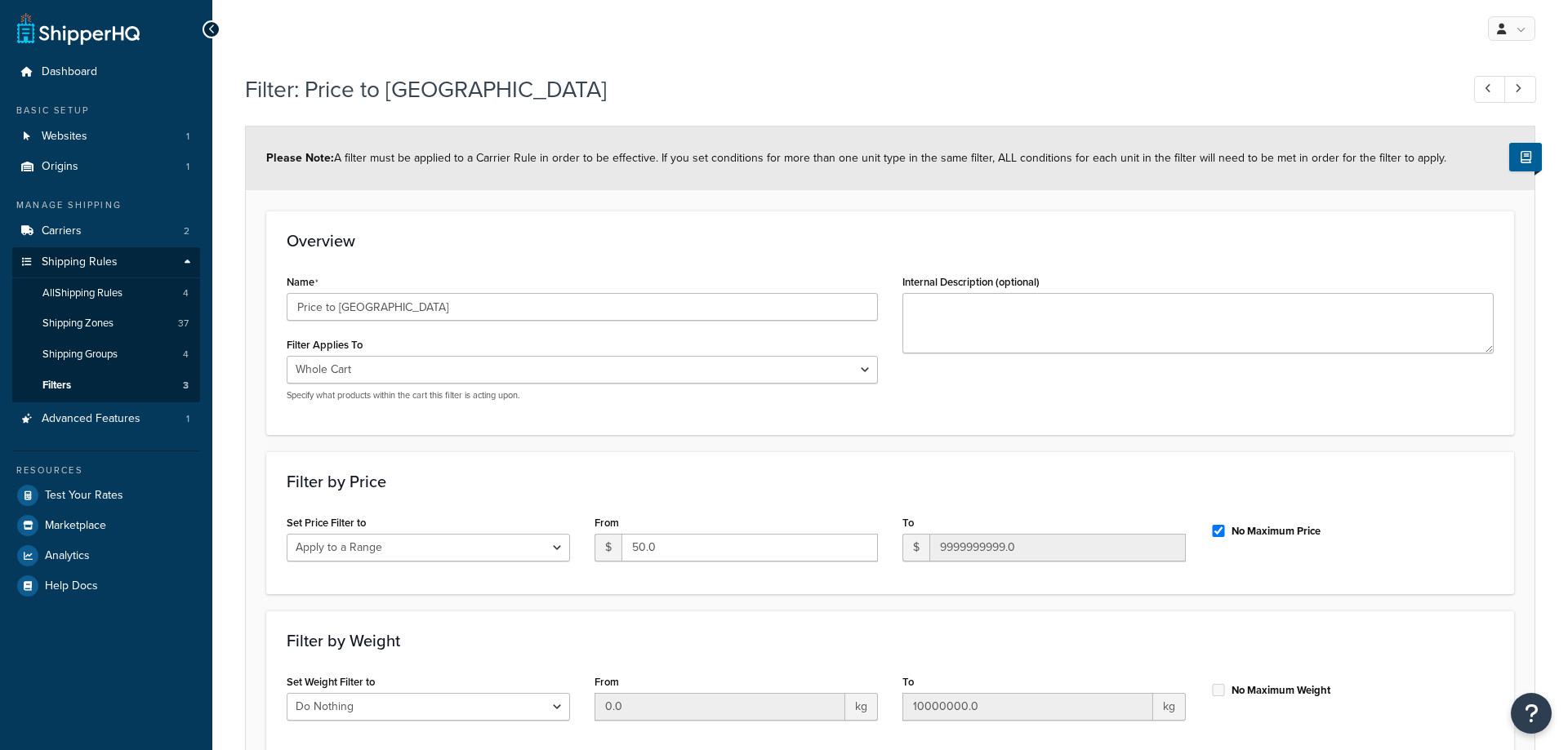
select select "range"
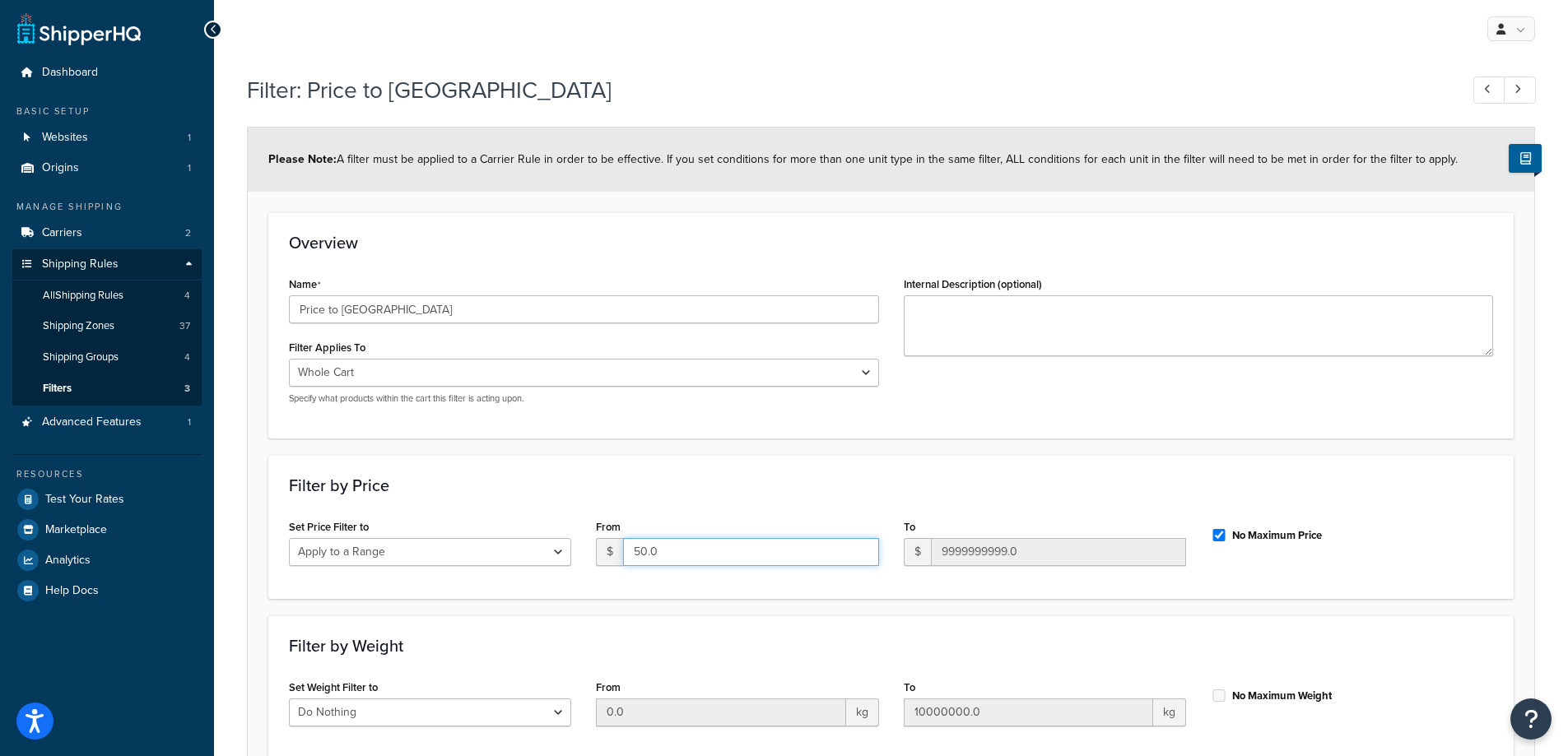
click at [678, 553] on input "50.0" at bounding box center [751, 552] width 255 height 28
click at [680, 553] on input "50.0" at bounding box center [751, 552] width 255 height 28
click at [681, 553] on input "50.0" at bounding box center [751, 552] width 255 height 28
click at [682, 554] on input "50.0" at bounding box center [751, 552] width 255 height 28
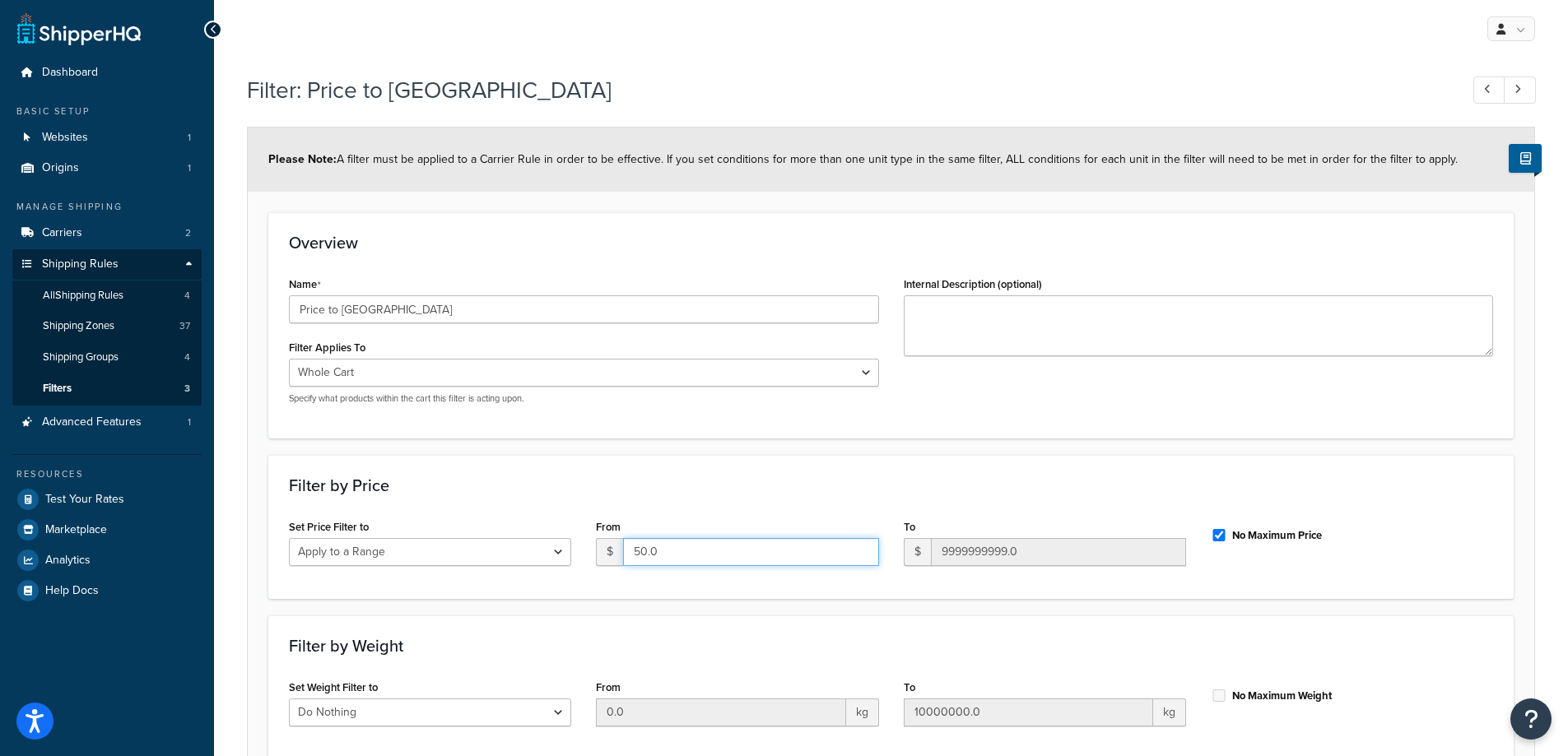
click at [722, 558] on input "50.0" at bounding box center [751, 552] width 255 height 28
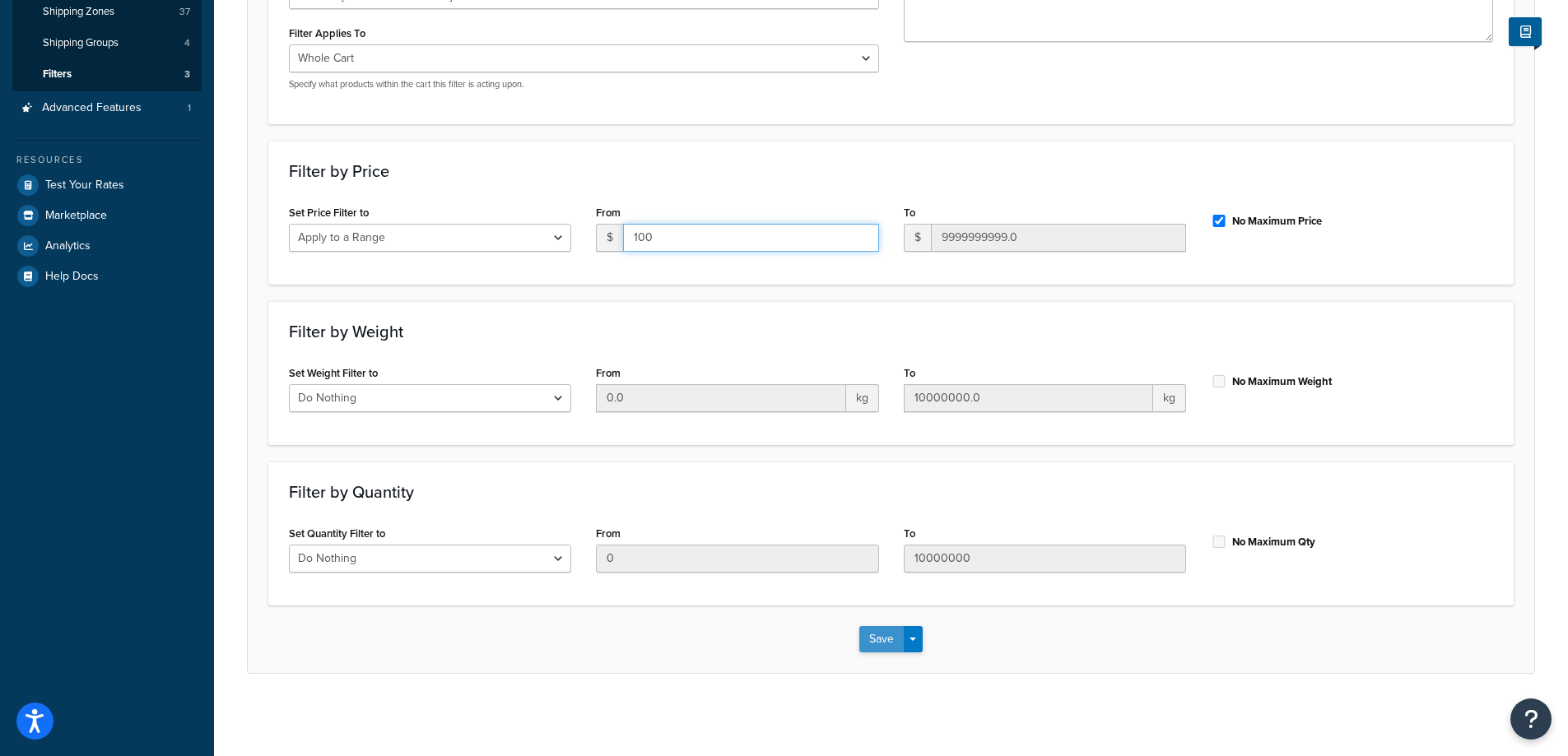
type input "100"
click at [880, 647] on button "Save" at bounding box center [881, 638] width 44 height 26
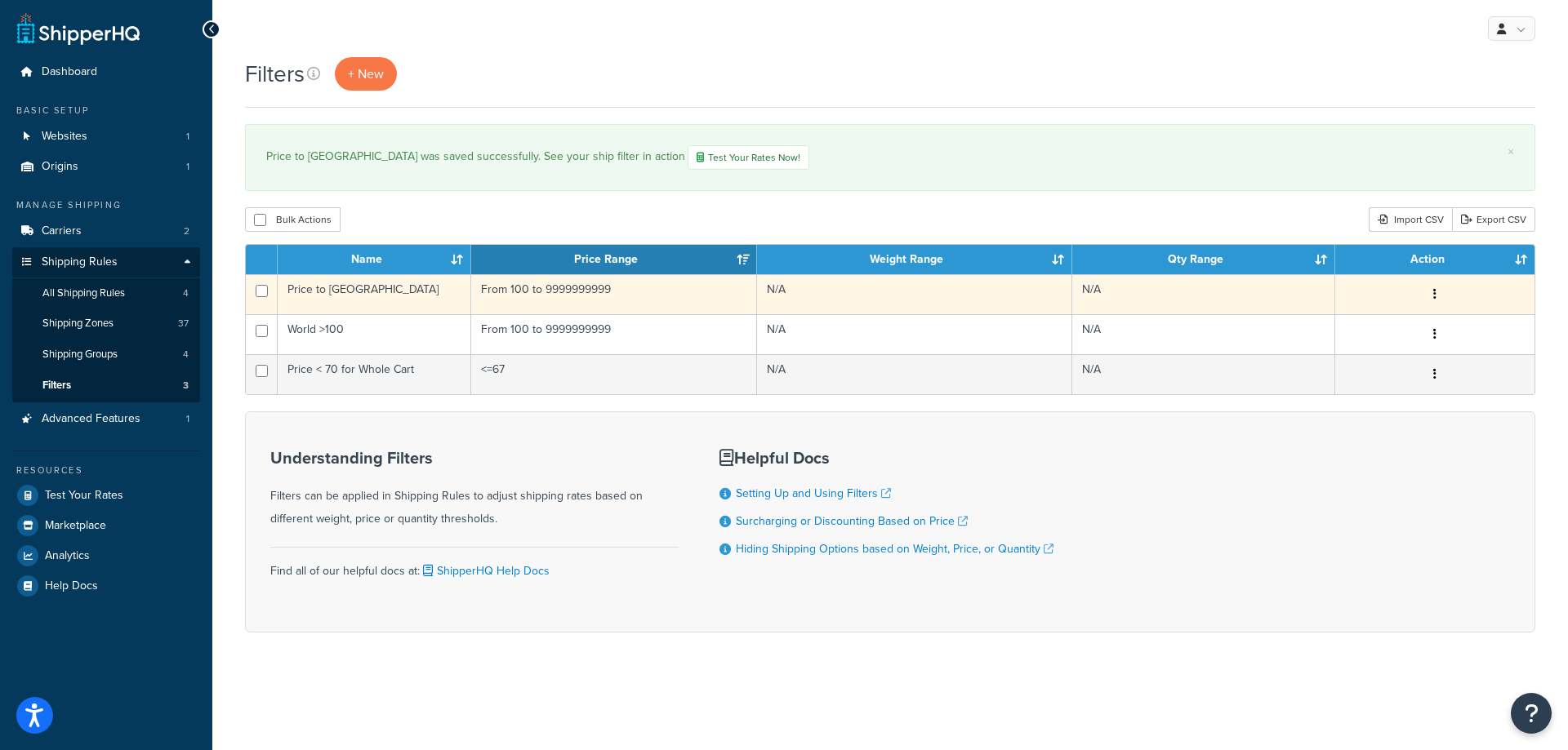
click at [1445, 301] on button "button" at bounding box center [1434, 294] width 22 height 26
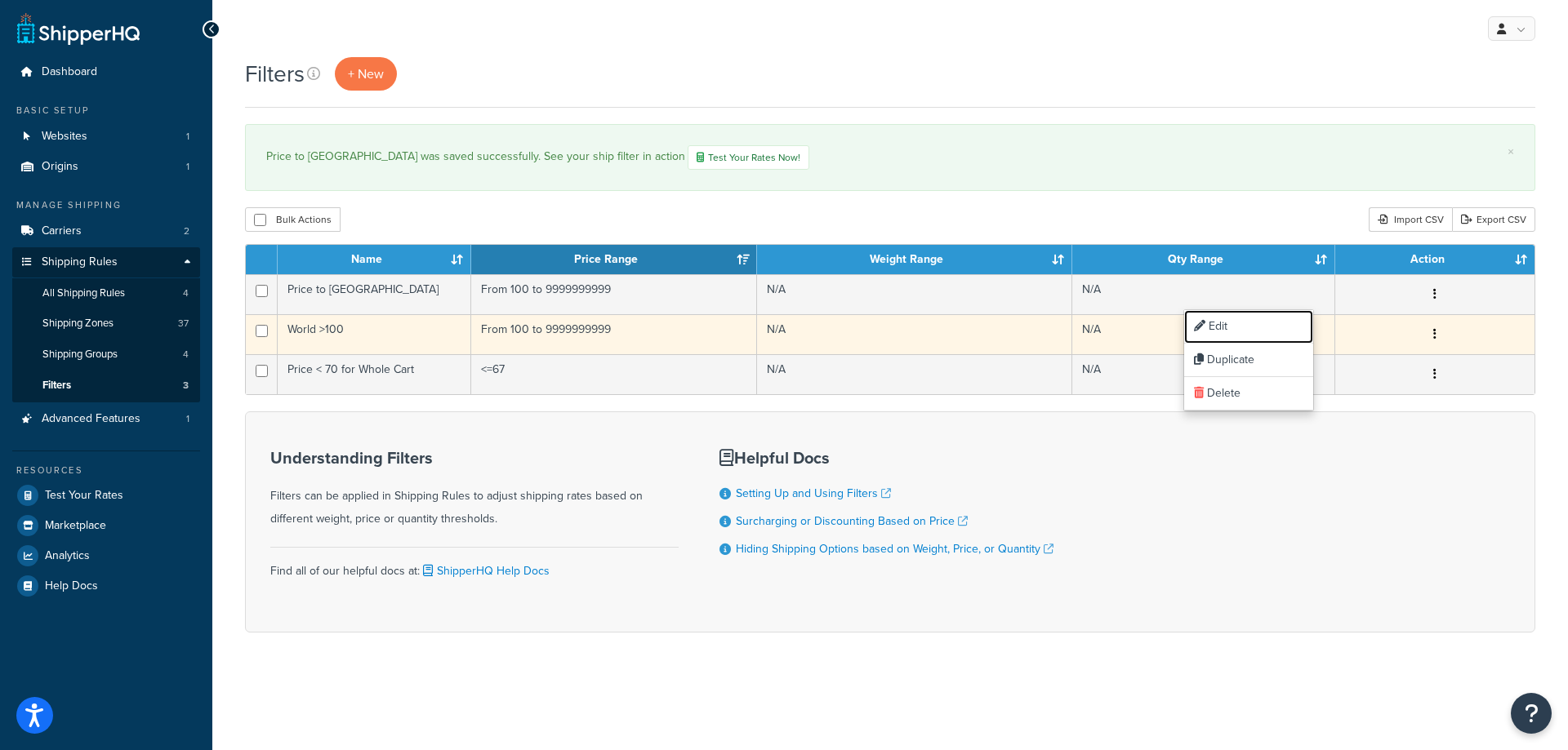
click at [1247, 334] on link "Edit" at bounding box center [1248, 327] width 129 height 33
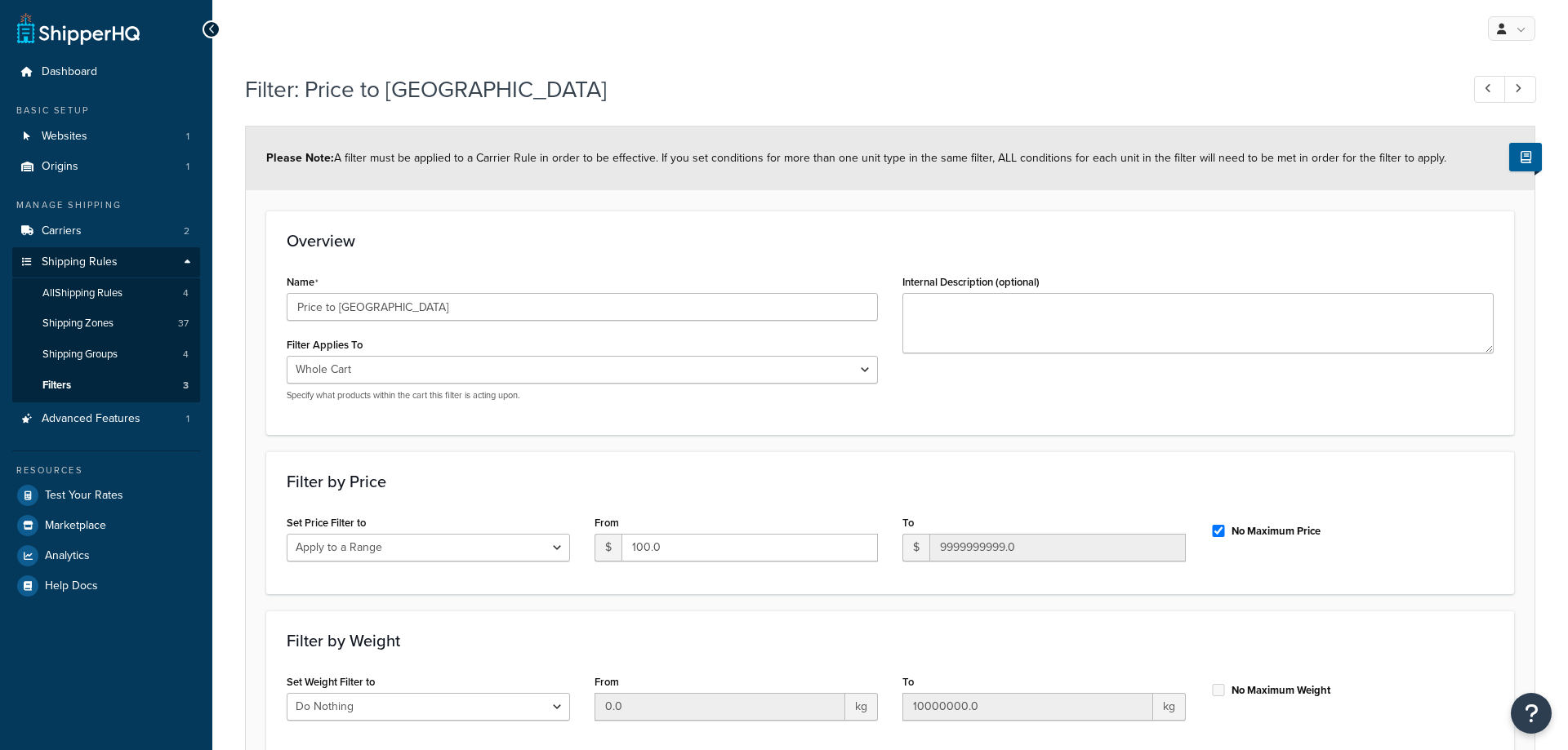
select select "range"
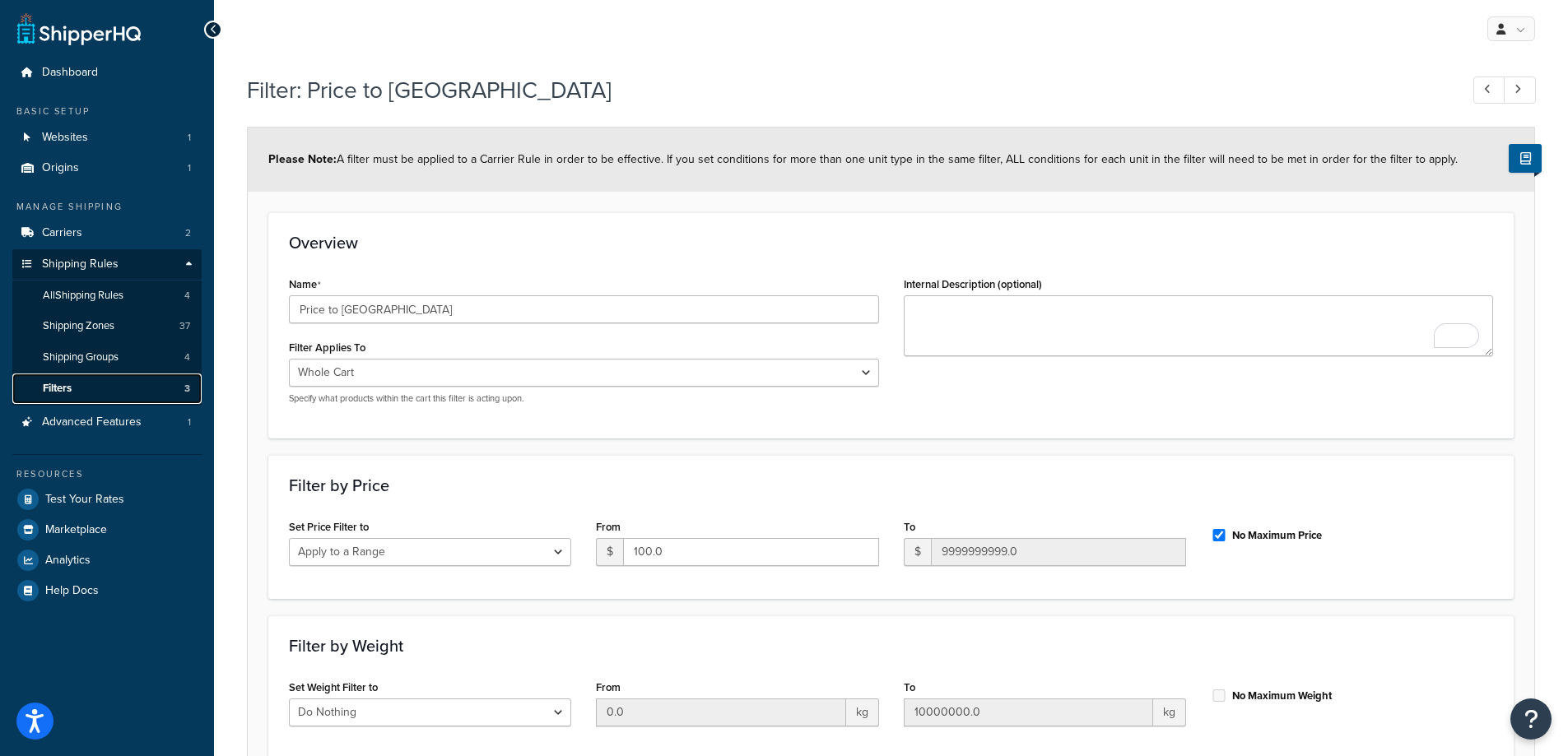
click at [96, 393] on link "Filters 3" at bounding box center [107, 389] width 189 height 31
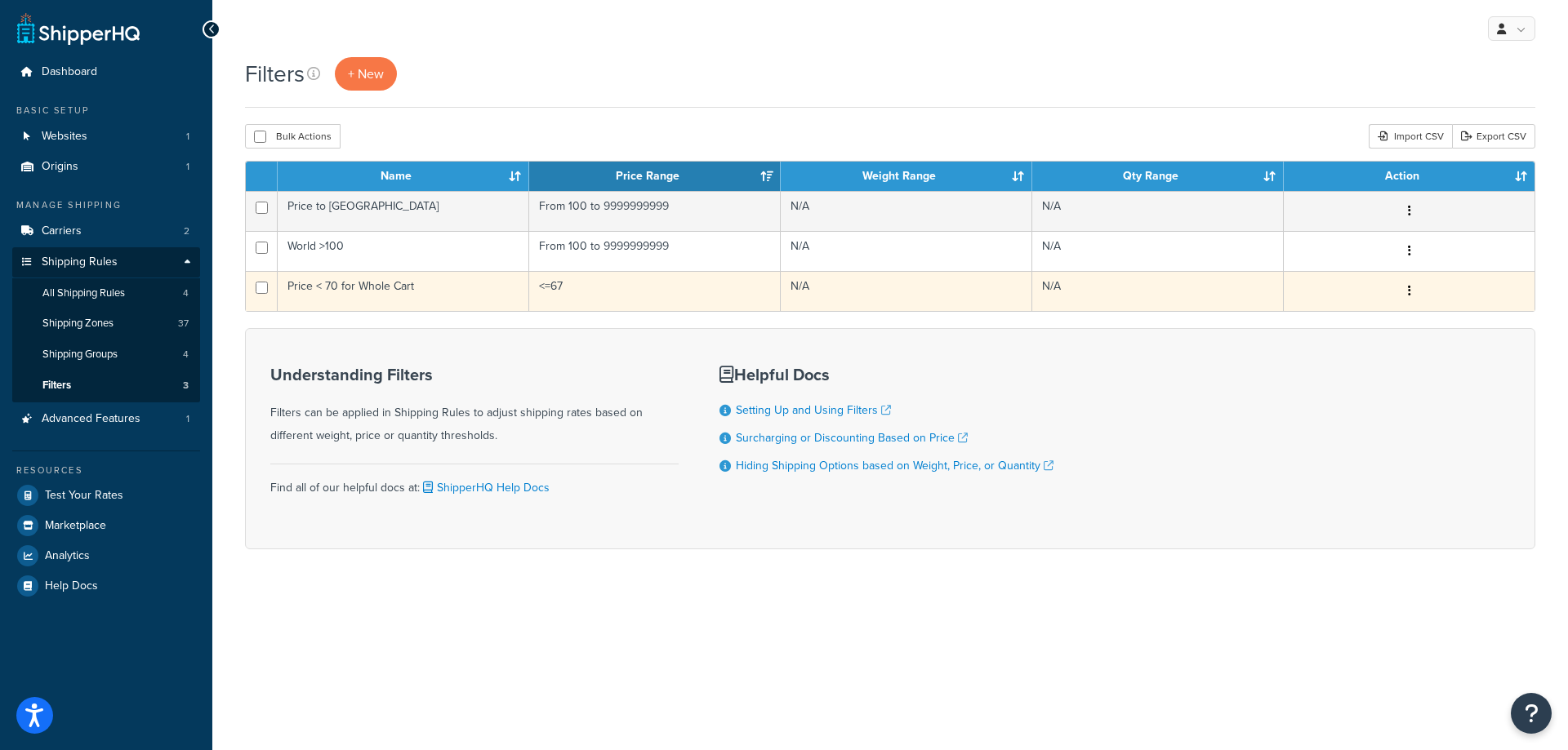
click at [1419, 286] on button "button" at bounding box center [1409, 291] width 22 height 26
click at [1193, 327] on link "Edit" at bounding box center [1161, 323] width 129 height 33
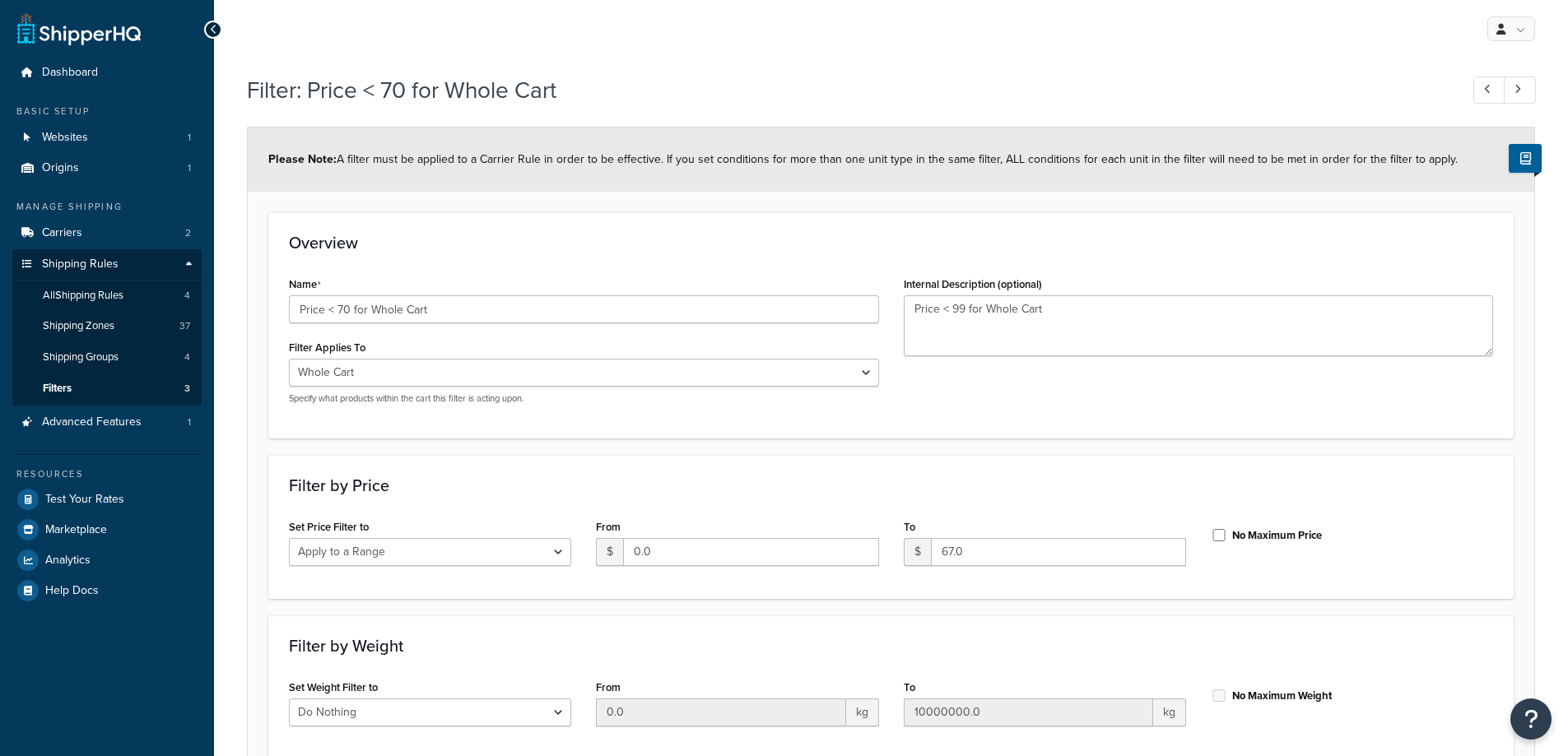
select select "range"
click at [116, 363] on span "Shipping Groups" at bounding box center [81, 357] width 76 height 14
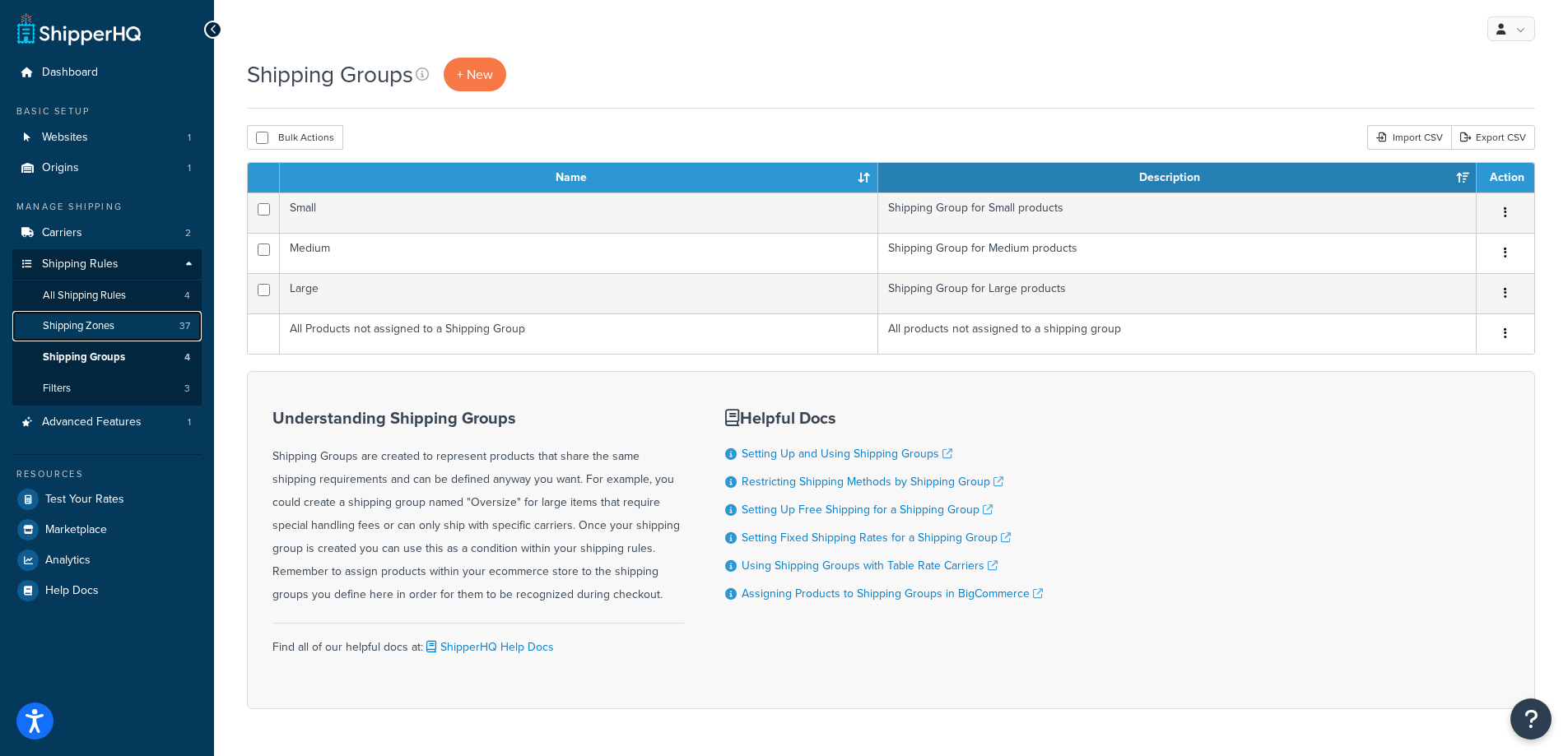
click at [124, 325] on link "Shipping Zones 37" at bounding box center [107, 326] width 189 height 31
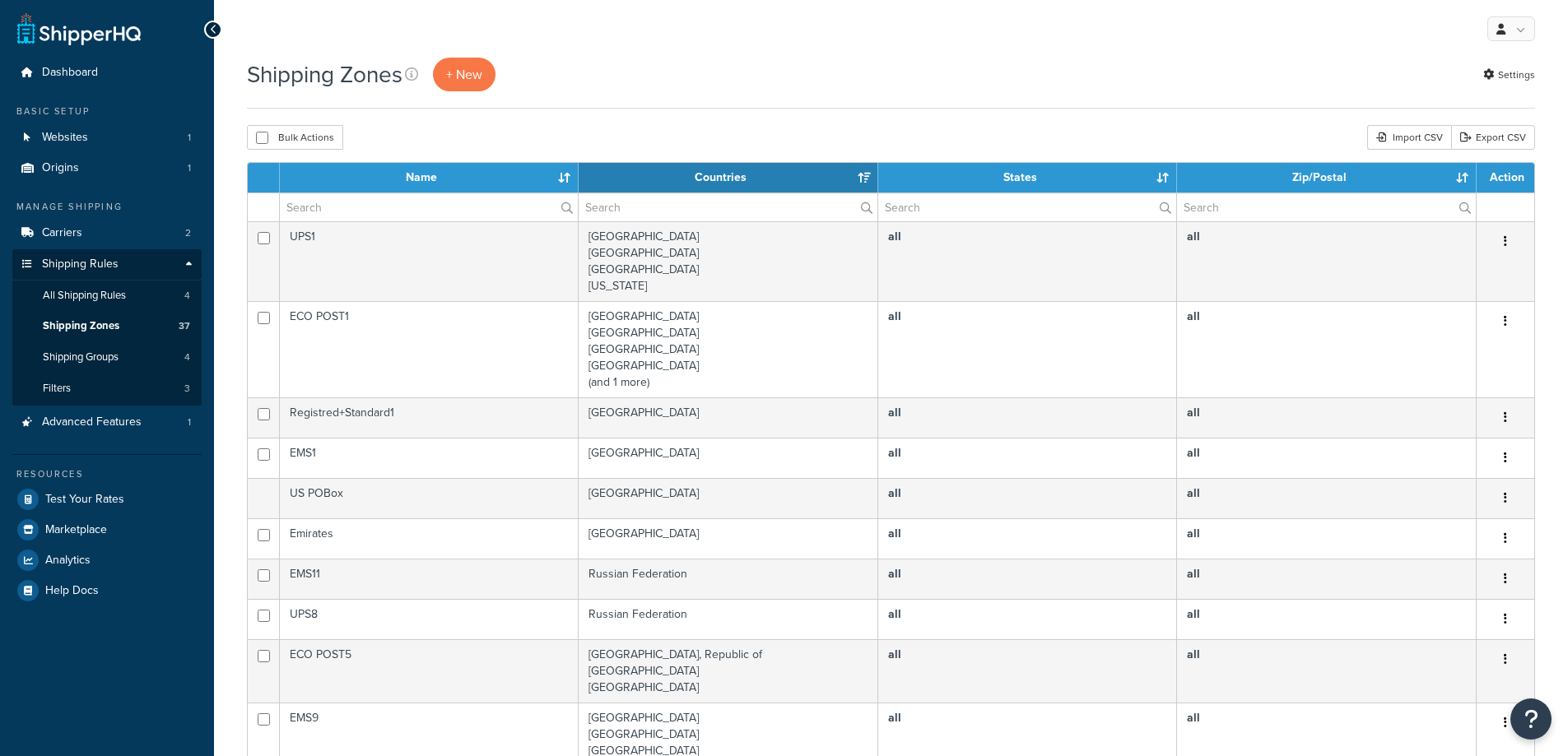
select select "15"
click at [111, 296] on span "All Shipping Rules" at bounding box center [84, 295] width 83 height 14
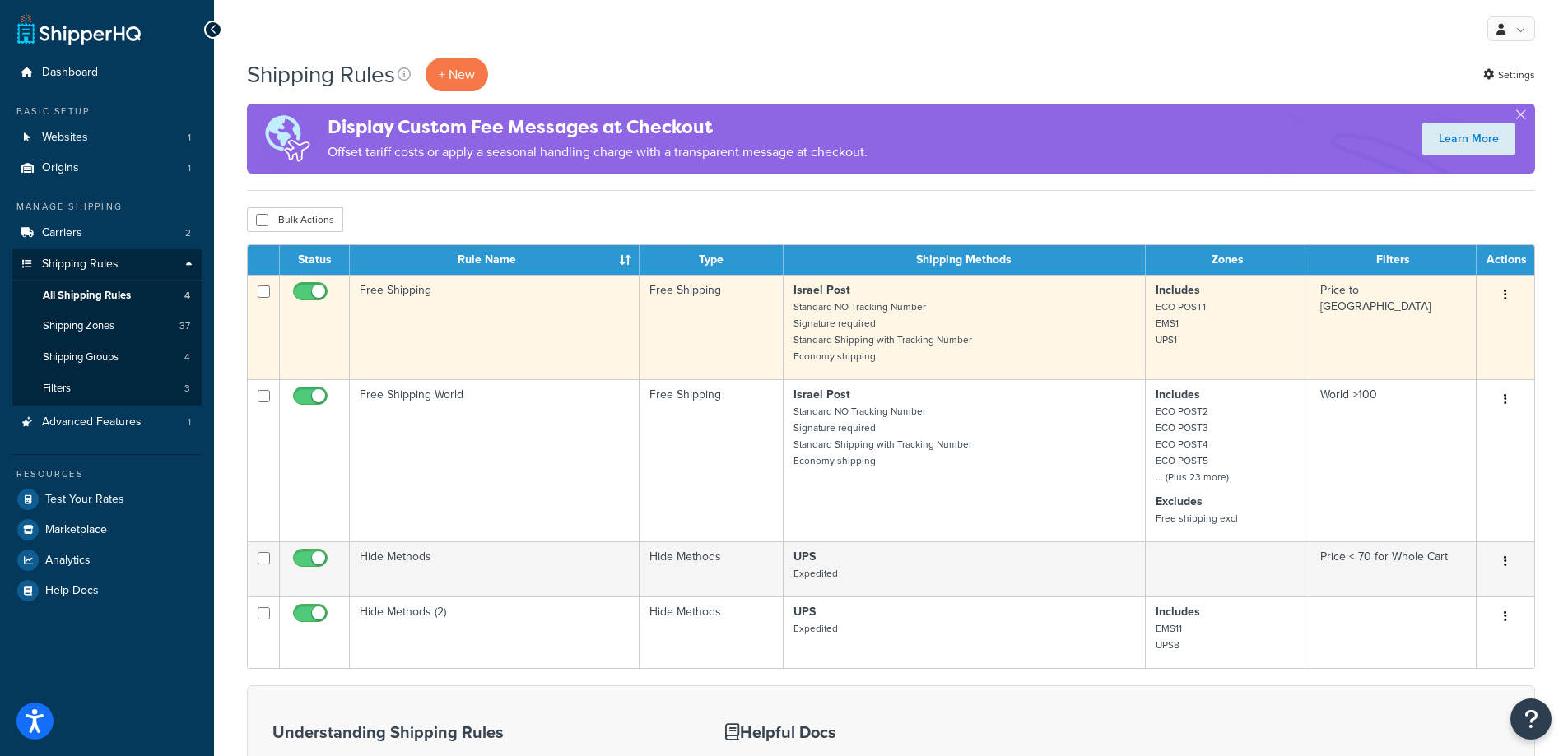
click at [1354, 313] on td "Price to [GEOGRAPHIC_DATA]" at bounding box center [1393, 327] width 166 height 105
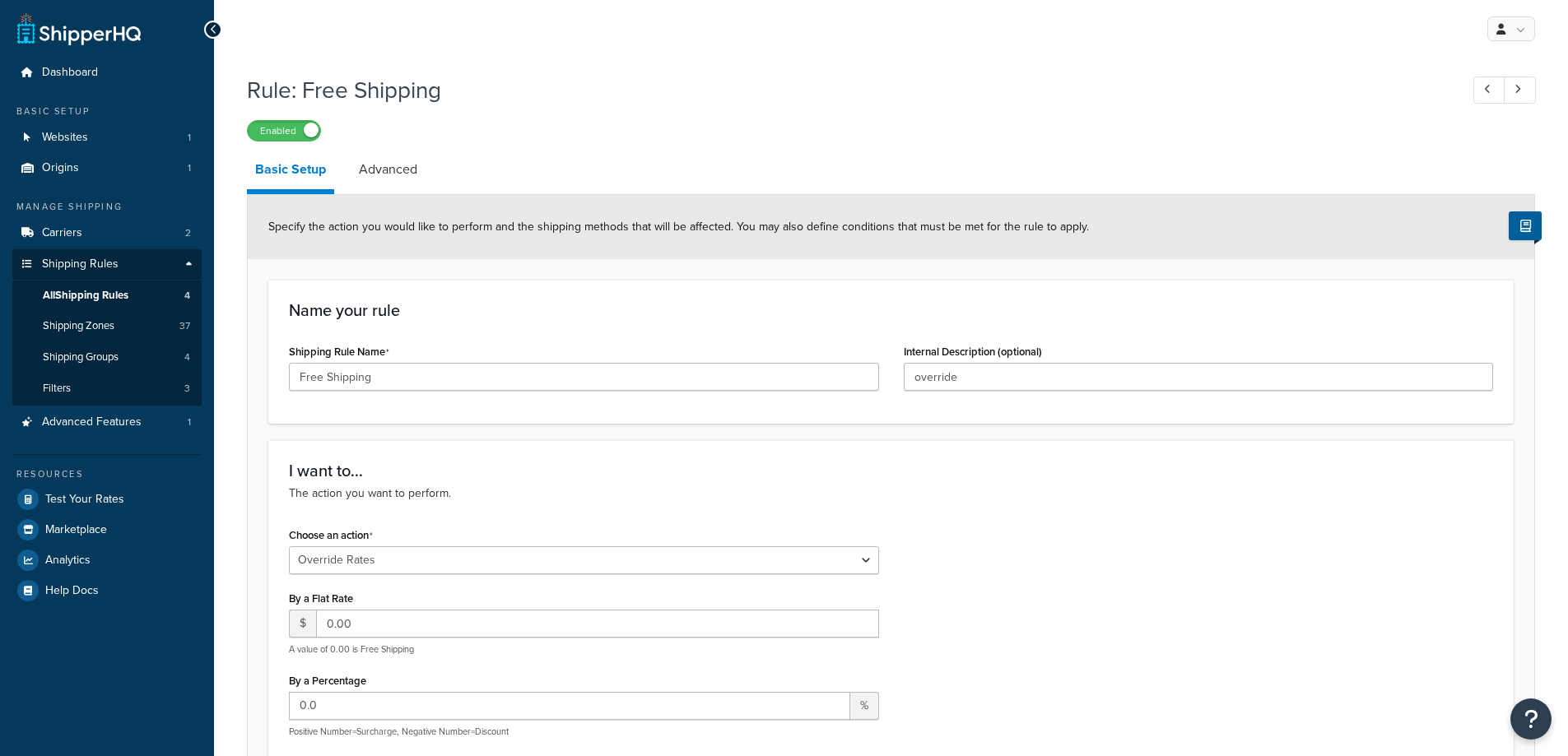
select select "OVERRIDE"
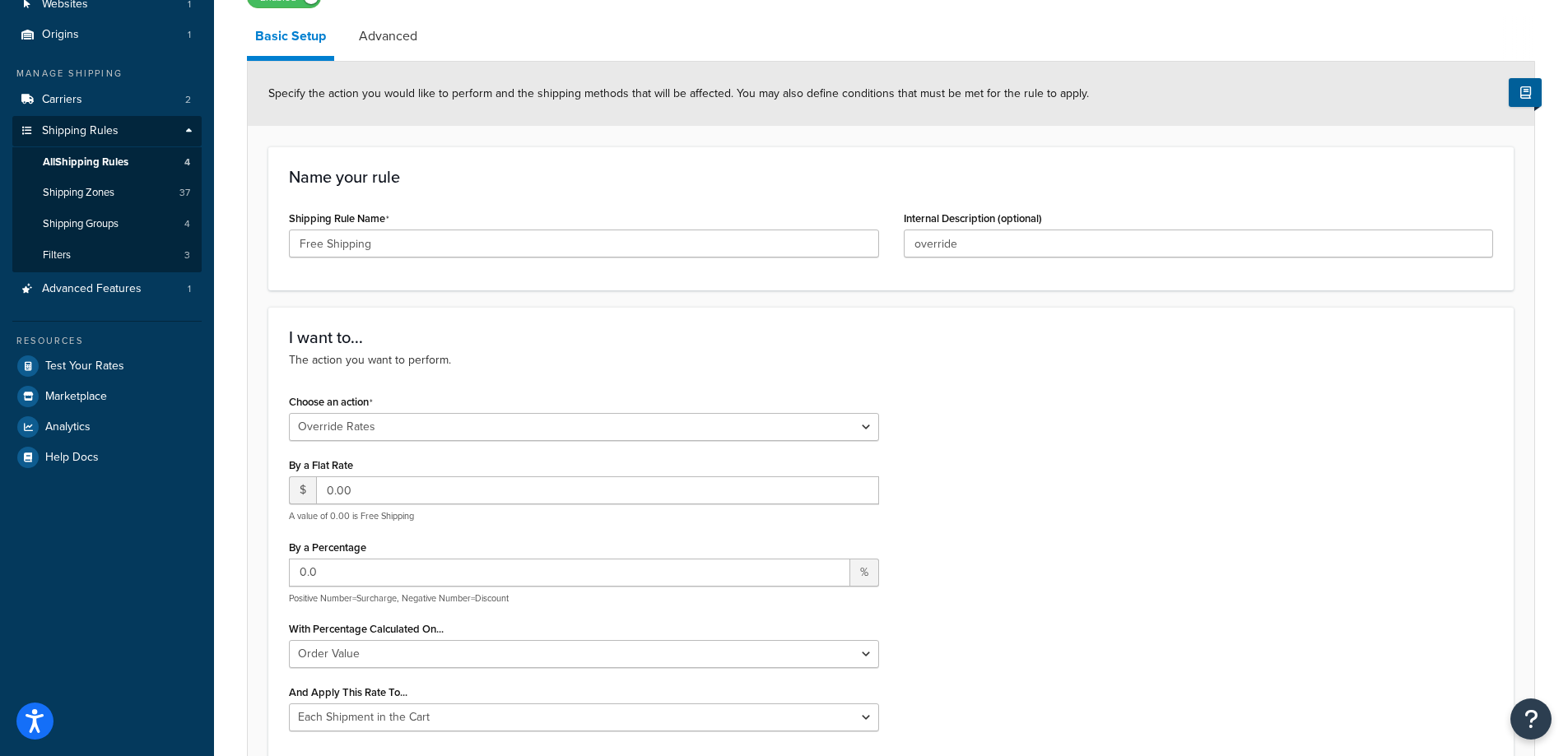
scroll to position [104, 0]
